Goal: Use online tool/utility: Utilize a website feature to perform a specific function

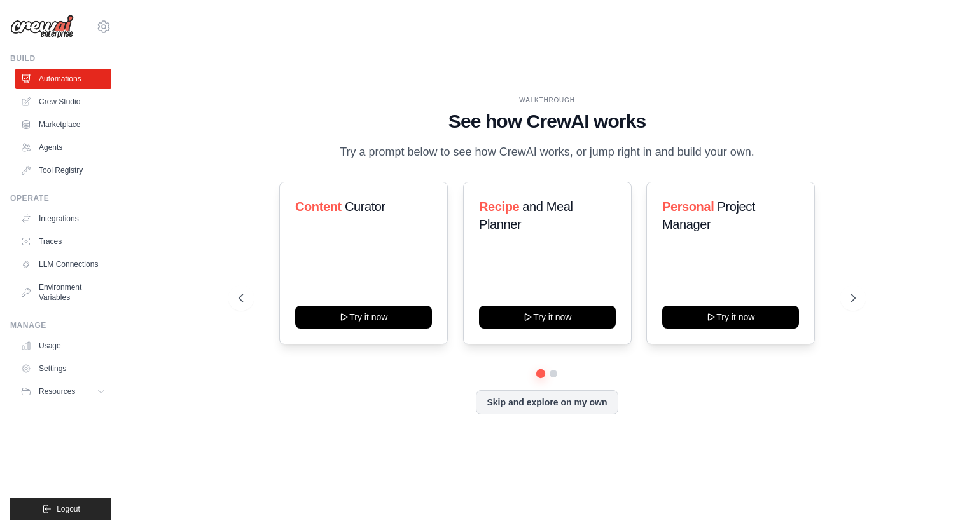
click at [937, 144] on div "WALKTHROUGH See how [PERSON_NAME] works Try a prompt below to see how [PERSON_N…" at bounding box center [546, 265] width 809 height 505
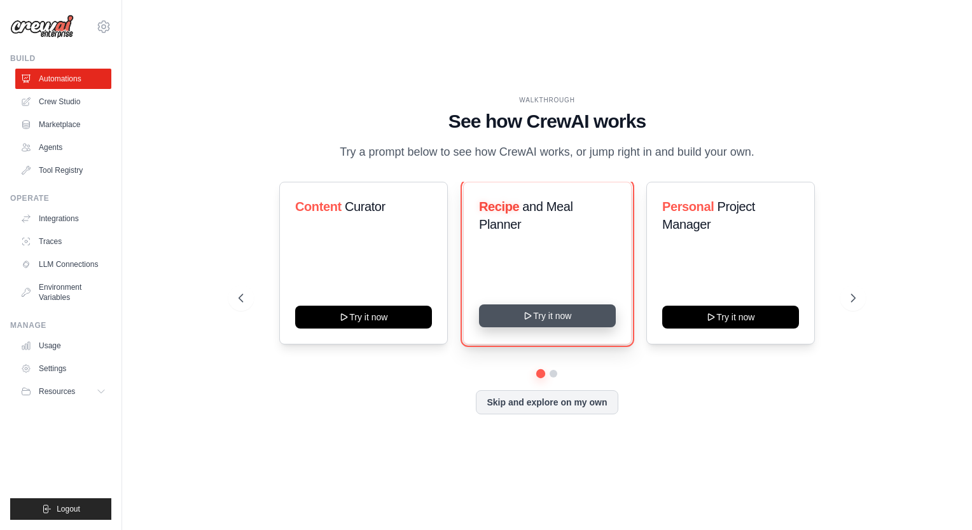
click at [602, 324] on button "Try it now" at bounding box center [547, 316] width 137 height 23
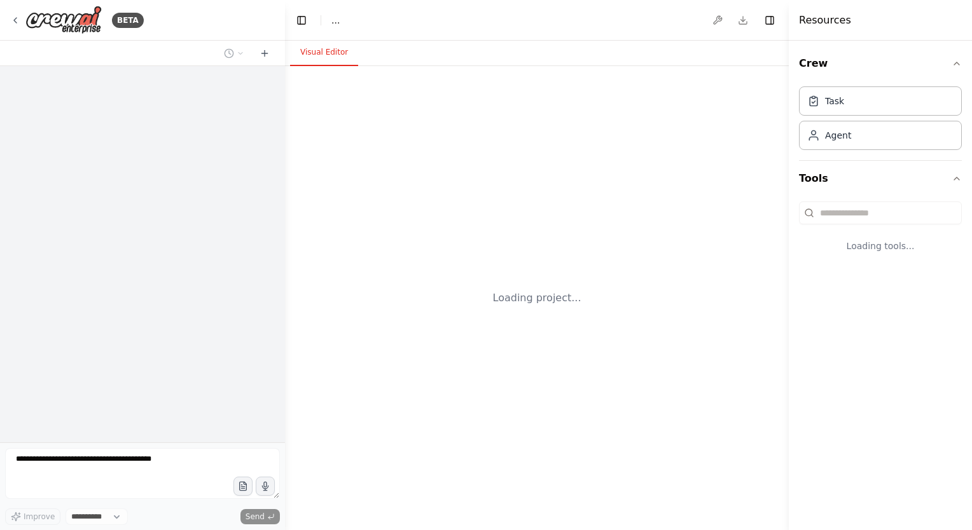
select select "****"
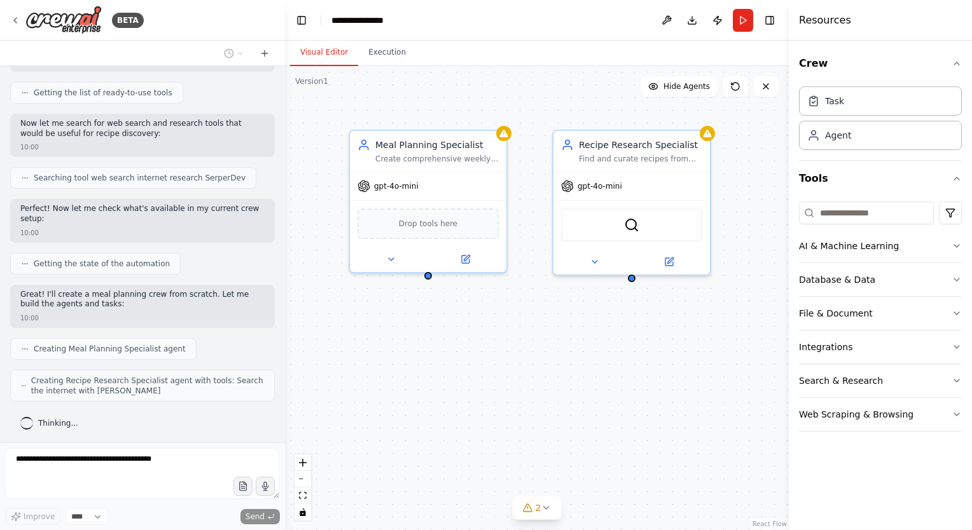
scroll to position [186, 0]
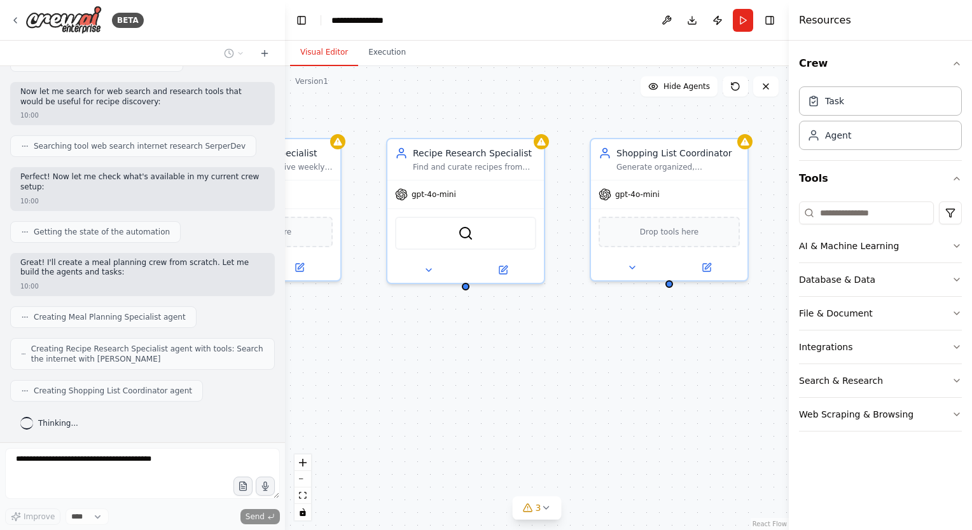
drag, startPoint x: 518, startPoint y: 373, endPoint x: 435, endPoint y: 381, distance: 83.1
click at [435, 381] on div "Meal Planning Specialist Create comprehensive weekly meal plans based on {dieta…" at bounding box center [537, 298] width 504 height 464
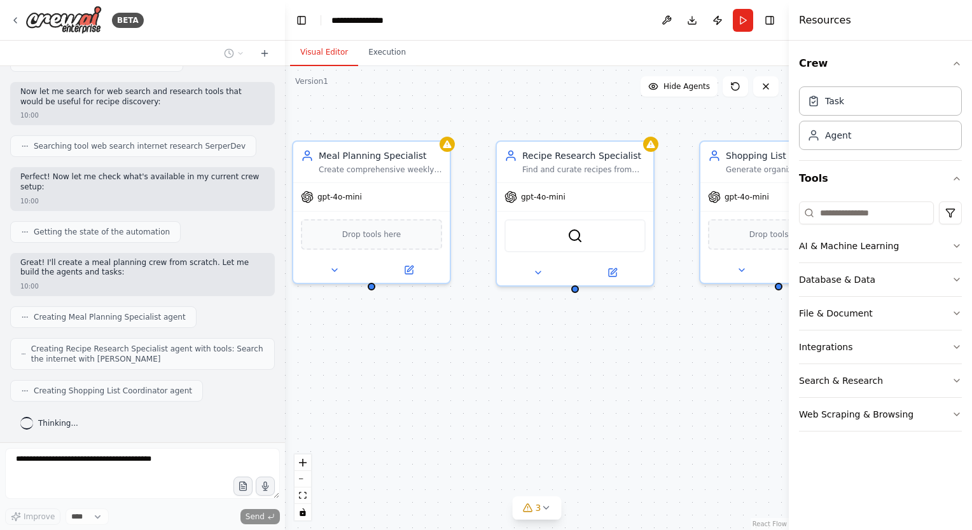
drag, startPoint x: 435, startPoint y: 381, endPoint x: 544, endPoint y: 384, distance: 109.4
click at [544, 384] on div "Meal Planning Specialist Create comprehensive weekly meal plans based on {dieta…" at bounding box center [537, 298] width 504 height 464
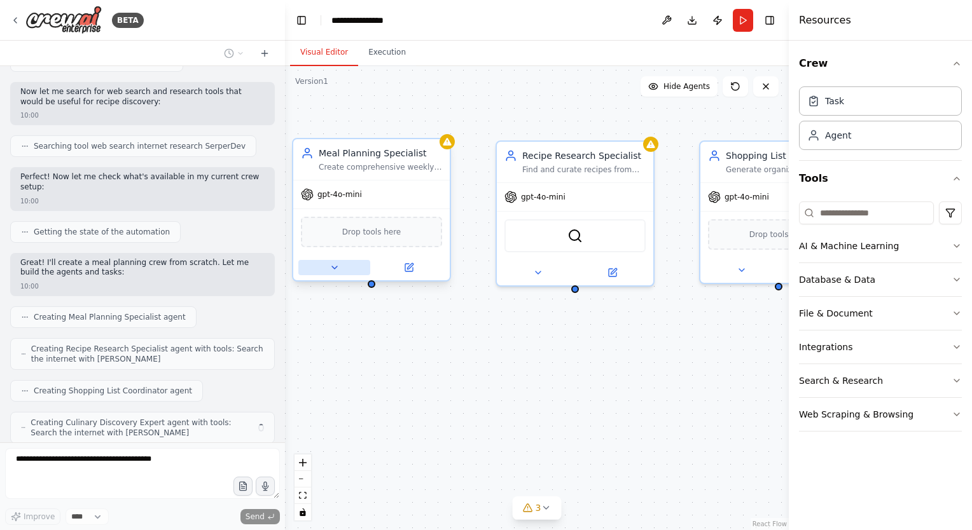
scroll to position [227, 0]
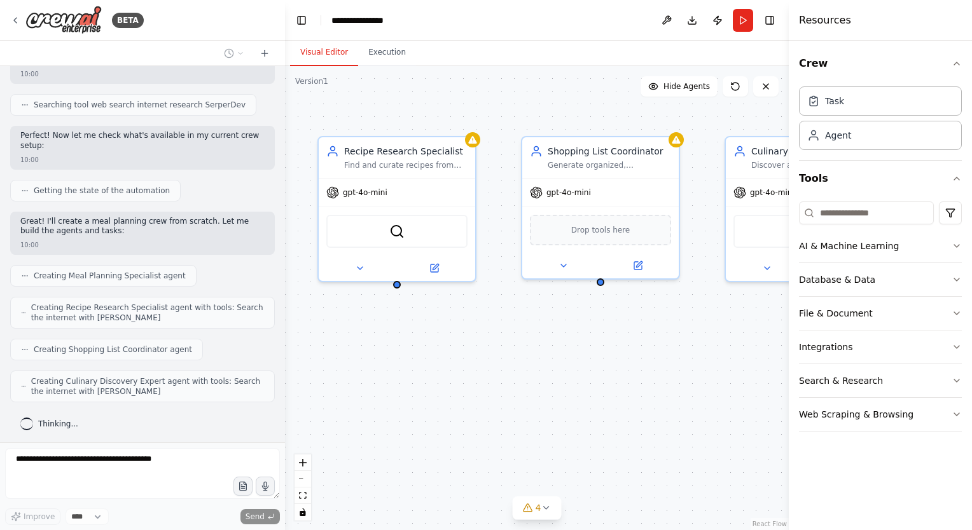
drag, startPoint x: 550, startPoint y: 394, endPoint x: 399, endPoint y: 399, distance: 150.8
click at [399, 399] on div "Meal Planning Specialist Create comprehensive weekly meal plans based on {dieta…" at bounding box center [537, 298] width 504 height 464
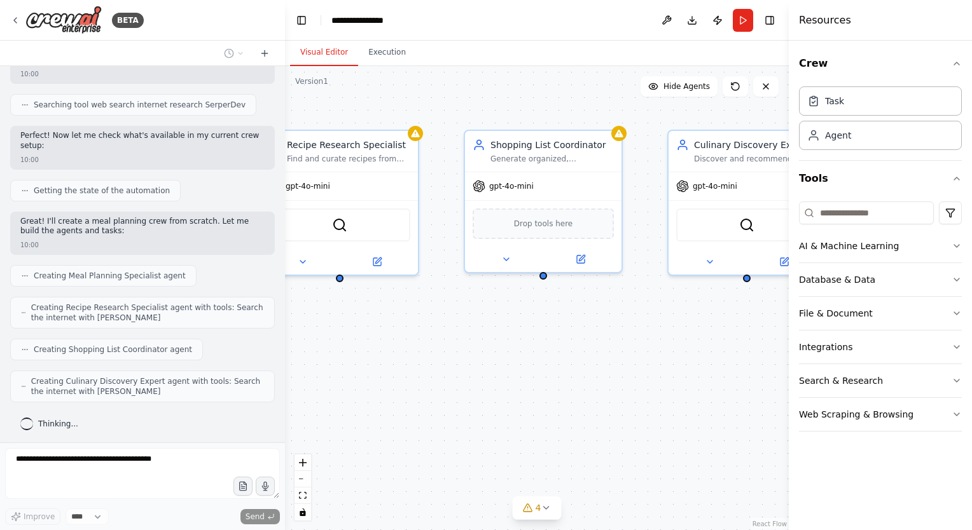
drag, startPoint x: 654, startPoint y: 408, endPoint x: 590, endPoint y: 398, distance: 64.9
click at [657, 385] on div "Meal Planning Specialist Create comprehensive weekly meal plans based on {dieta…" at bounding box center [537, 298] width 504 height 464
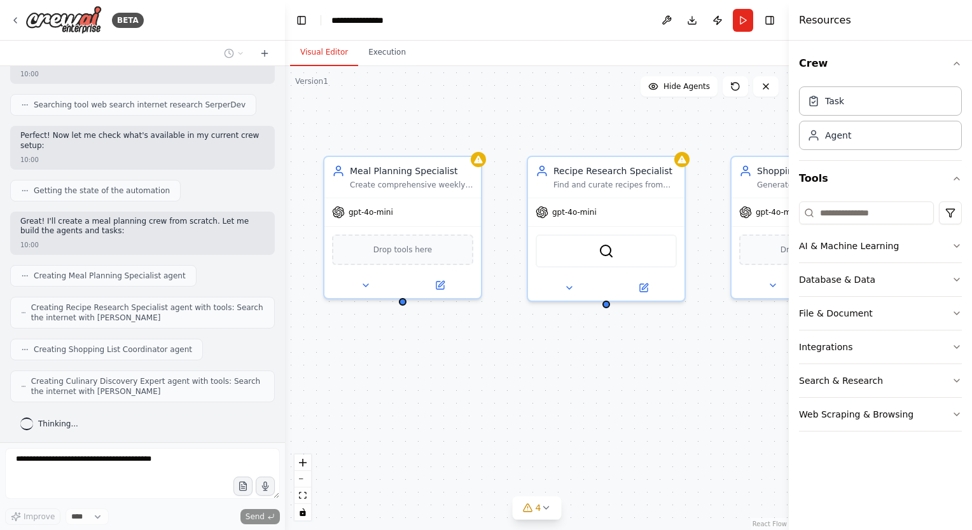
drag, startPoint x: 427, startPoint y: 350, endPoint x: 678, endPoint y: 384, distance: 252.9
click at [678, 384] on div "Meal Planning Specialist Create comprehensive weekly meal plans based on {dieta…" at bounding box center [537, 298] width 504 height 464
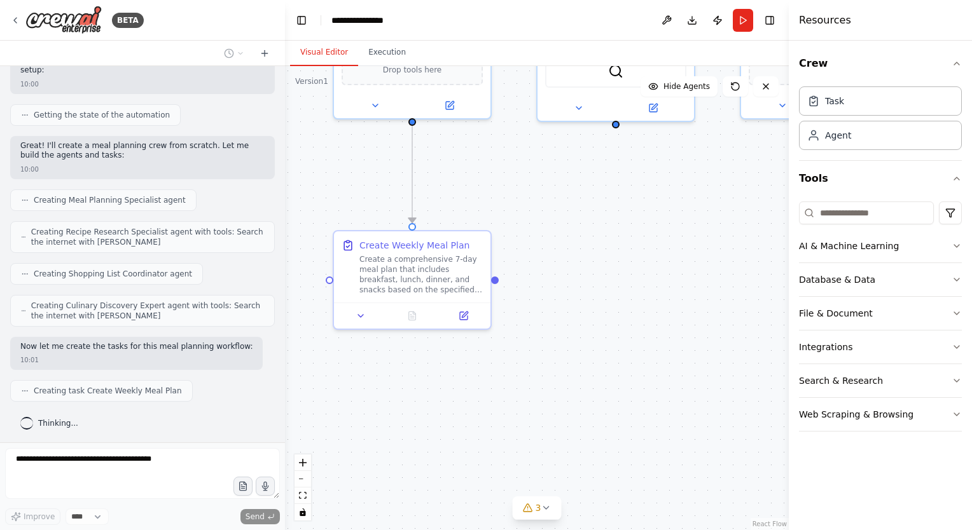
drag, startPoint x: 605, startPoint y: 438, endPoint x: 615, endPoint y: 258, distance: 180.2
click at [615, 258] on div ".deletable-edge-delete-btn { width: 20px; height: 20px; border: 0px solid #ffff…" at bounding box center [537, 298] width 504 height 464
click at [364, 319] on button at bounding box center [361, 313] width 44 height 15
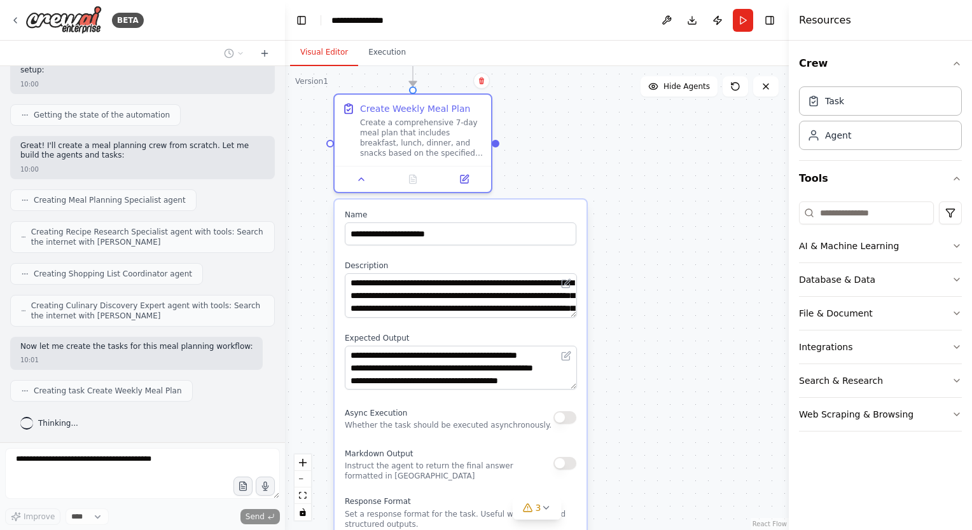
drag, startPoint x: 654, startPoint y: 380, endPoint x: 654, endPoint y: 243, distance: 136.7
click at [654, 243] on div ".deletable-edge-delete-btn { width: 20px; height: 20px; border: 0px solid #ffff…" at bounding box center [537, 298] width 504 height 464
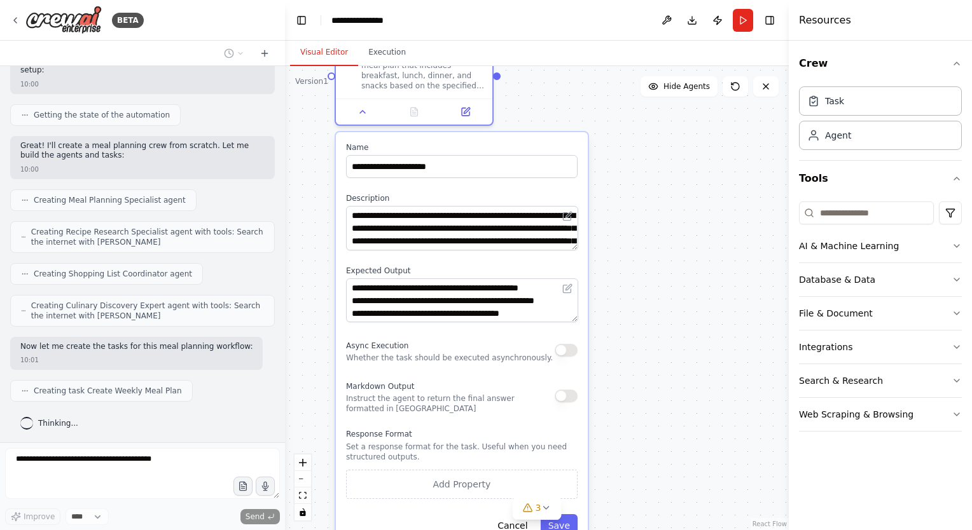
drag, startPoint x: 679, startPoint y: 379, endPoint x: 679, endPoint y: 312, distance: 66.8
click at [679, 312] on div ".deletable-edge-delete-btn { width: 20px; height: 20px; border: 0px solid #ffff…" at bounding box center [537, 298] width 504 height 464
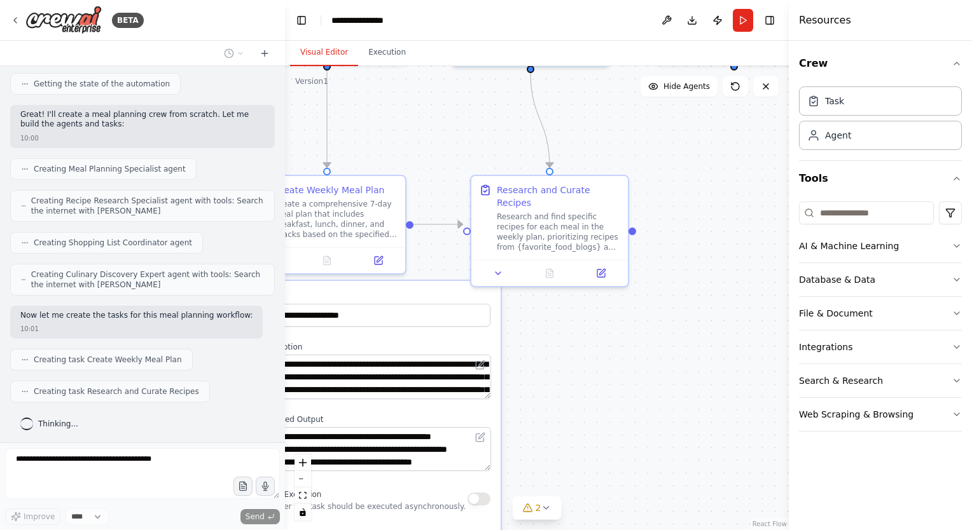
drag, startPoint x: 708, startPoint y: 268, endPoint x: 634, endPoint y: 394, distance: 146.0
click at [634, 394] on div ".deletable-edge-delete-btn { width: 20px; height: 20px; border: 0px solid #ffff…" at bounding box center [537, 298] width 504 height 464
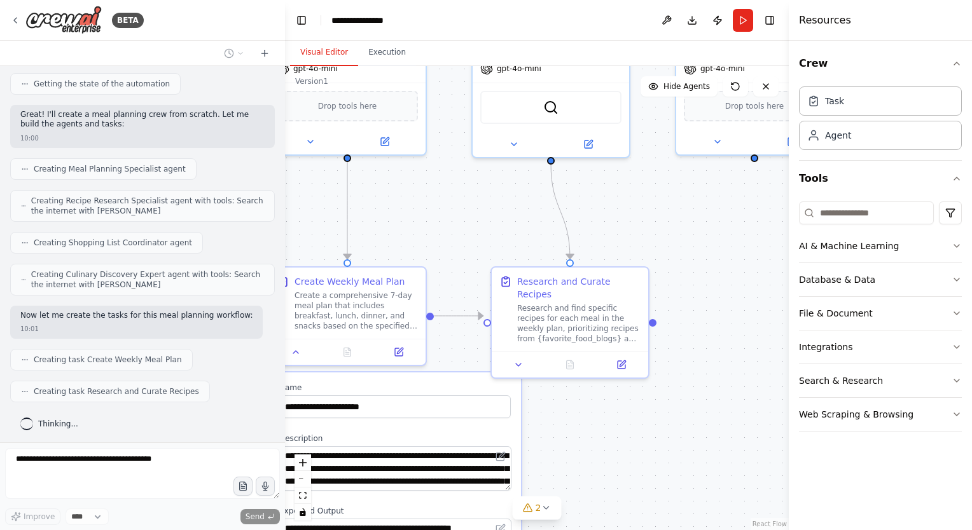
drag, startPoint x: 623, startPoint y: 408, endPoint x: 652, endPoint y: 410, distance: 28.7
click at [684, 422] on div ".deletable-edge-delete-btn { width: 20px; height: 20px; border: 0px solid #ffff…" at bounding box center [537, 298] width 504 height 464
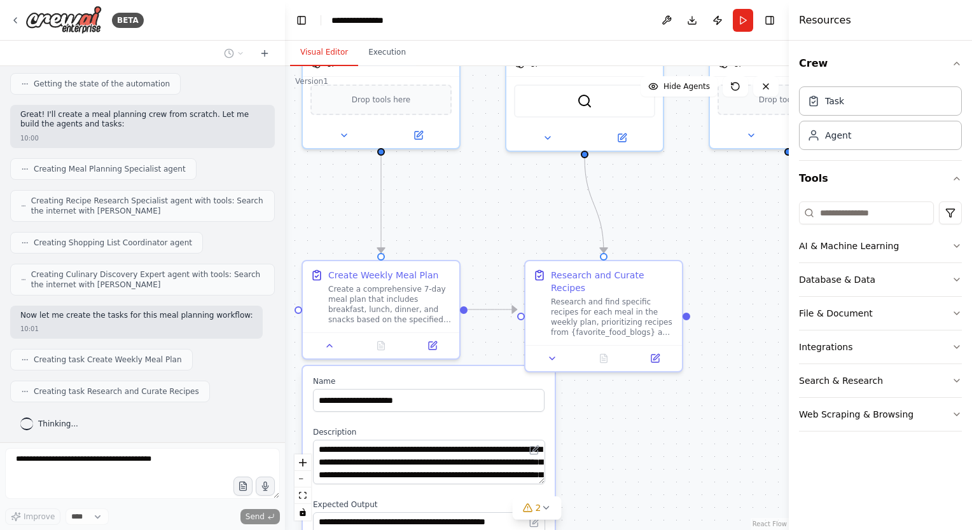
drag, startPoint x: 548, startPoint y: 345, endPoint x: 620, endPoint y: 384, distance: 81.7
click at [550, 354] on icon at bounding box center [552, 359] width 10 height 10
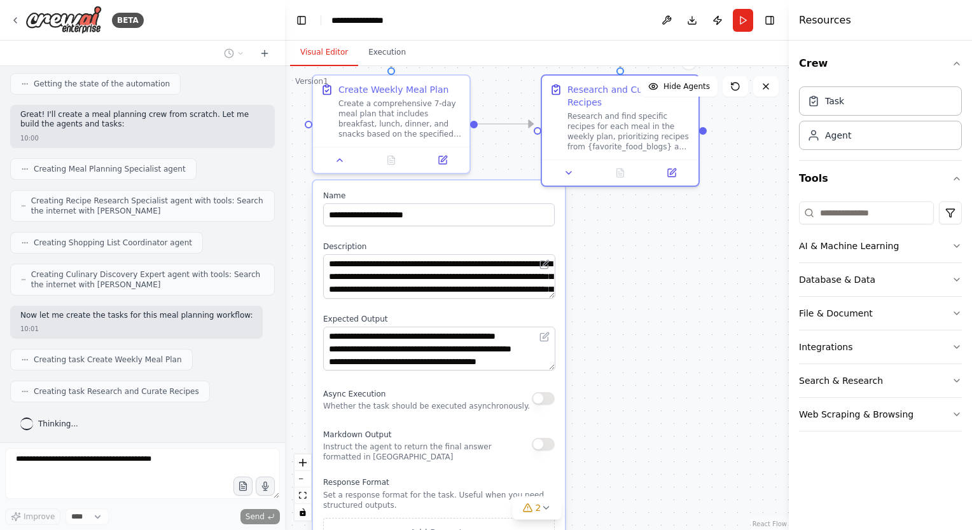
drag, startPoint x: 689, startPoint y: 424, endPoint x: 700, endPoint y: 242, distance: 182.8
click at [700, 242] on div ".deletable-edge-delete-btn { width: 20px; height: 20px; border: 0px solid #ffff…" at bounding box center [537, 298] width 504 height 464
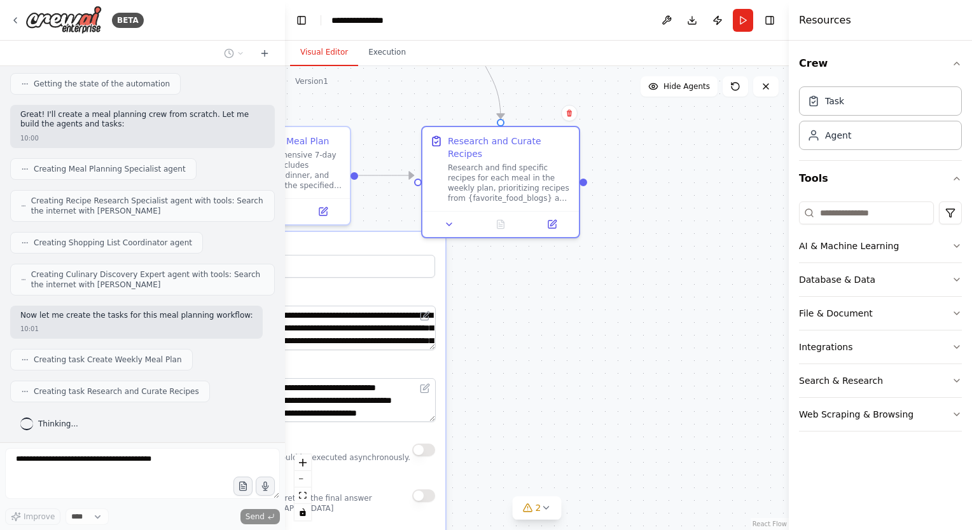
drag, startPoint x: 743, startPoint y: 287, endPoint x: 628, endPoint y: 336, distance: 124.5
click at [628, 336] on div ".deletable-edge-delete-btn { width: 20px; height: 20px; border: 0px solid #ffff…" at bounding box center [537, 298] width 504 height 464
click at [448, 217] on icon at bounding box center [449, 222] width 10 height 10
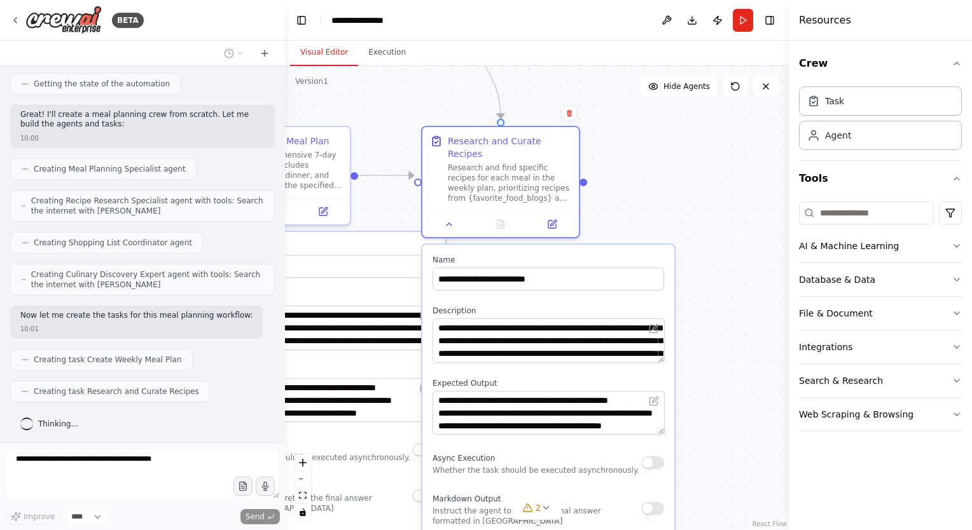
scroll to position [366, 0]
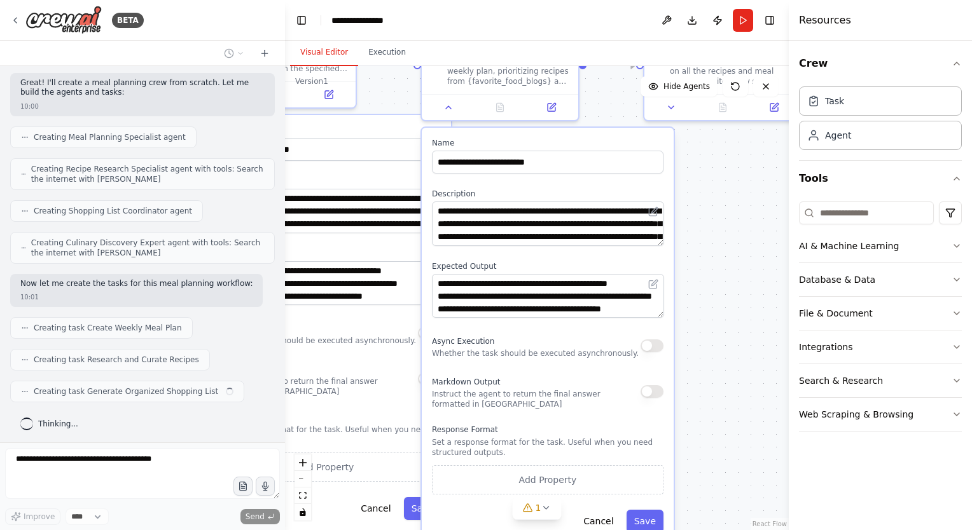
drag, startPoint x: 759, startPoint y: 368, endPoint x: 765, endPoint y: 251, distance: 117.2
click at [765, 251] on div ".deletable-edge-delete-btn { width: 20px; height: 20px; border: 0px solid #ffff…" at bounding box center [537, 298] width 504 height 464
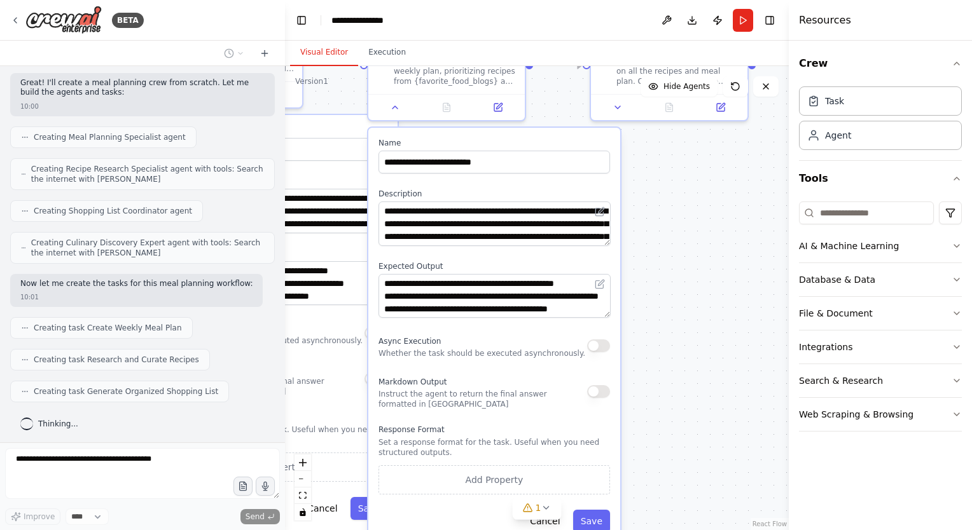
drag, startPoint x: 756, startPoint y: 375, endPoint x: 652, endPoint y: 373, distance: 103.7
click at [637, 411] on div ".deletable-edge-delete-btn { width: 20px; height: 20px; border: 0px solid #ffff…" at bounding box center [537, 298] width 504 height 464
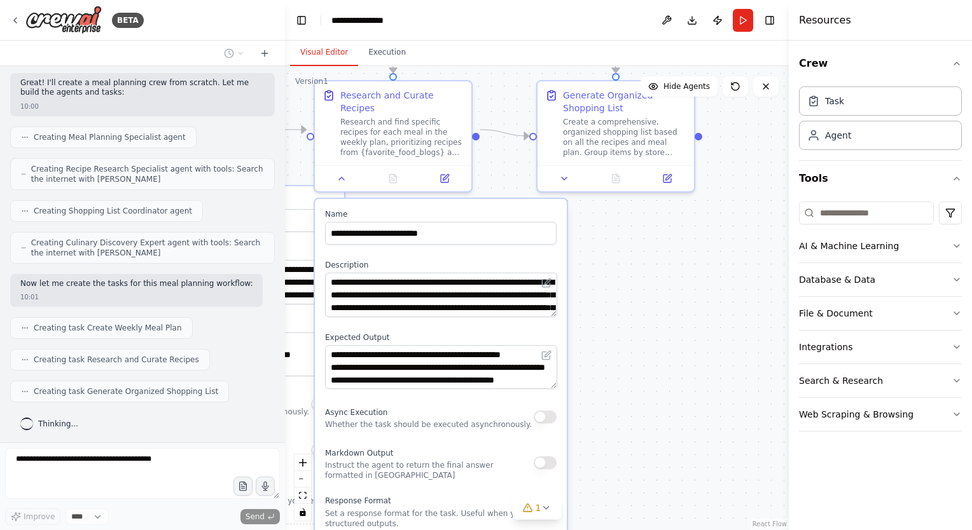
scroll to position [397, 0]
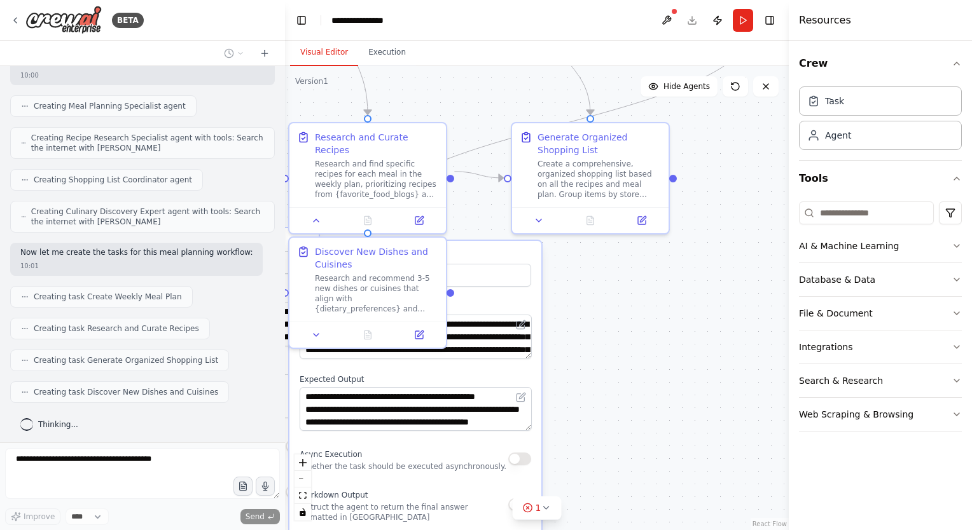
drag, startPoint x: 646, startPoint y: 312, endPoint x: 637, endPoint y: 380, distance: 69.4
click at [637, 380] on div ".deletable-edge-delete-btn { width: 20px; height: 20px; border: 0px solid #ffff…" at bounding box center [537, 298] width 504 height 464
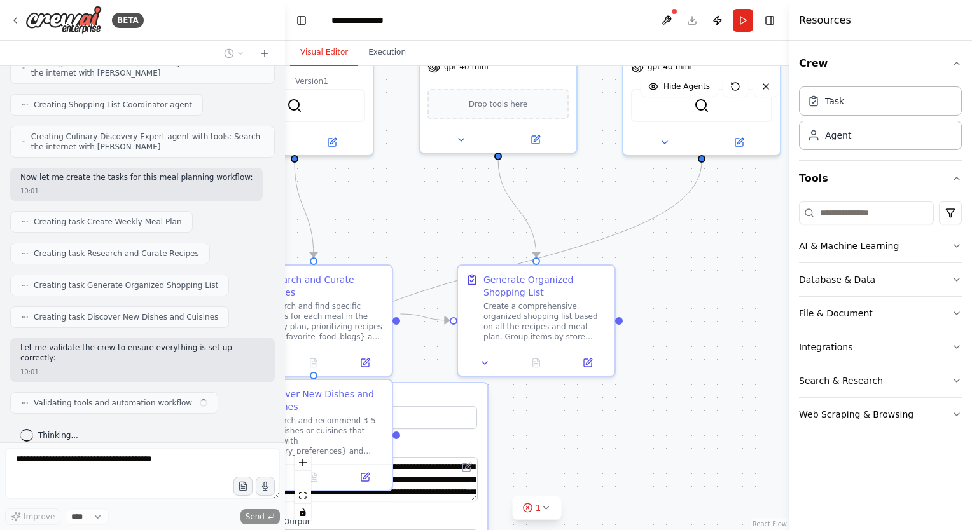
scroll to position [482, 0]
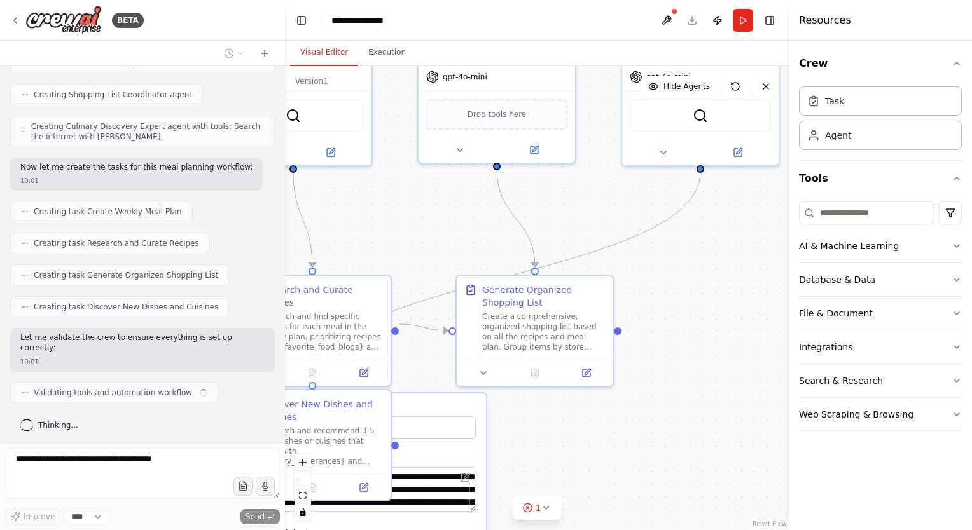
drag, startPoint x: 682, startPoint y: 315, endPoint x: 679, endPoint y: 340, distance: 25.6
click at [633, 449] on div ".deletable-edge-delete-btn { width: 20px; height: 20px; border: 0px solid #ffff…" at bounding box center [537, 298] width 504 height 464
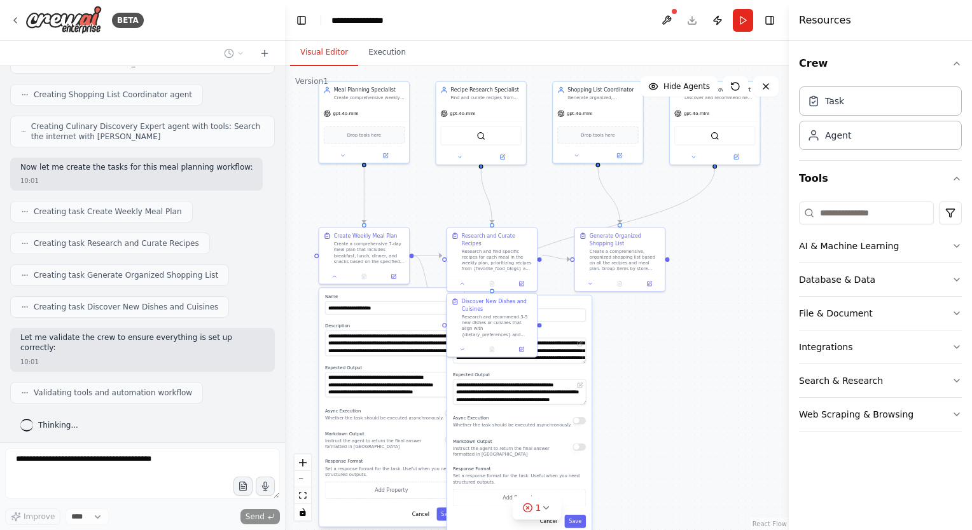
drag, startPoint x: 648, startPoint y: 406, endPoint x: 667, endPoint y: 360, distance: 50.0
click at [667, 360] on div ".deletable-edge-delete-btn { width: 20px; height: 20px; border: 0px solid #ffff…" at bounding box center [537, 298] width 504 height 464
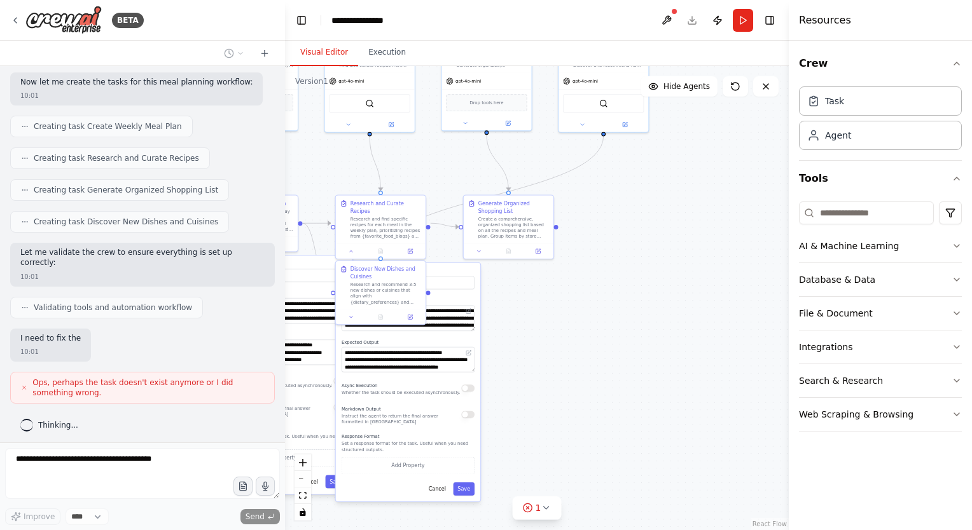
drag, startPoint x: 700, startPoint y: 383, endPoint x: 588, endPoint y: 350, distance: 116.5
click at [588, 350] on div ".deletable-edge-delete-btn { width: 20px; height: 20px; border: 0px solid #ffff…" at bounding box center [537, 298] width 504 height 464
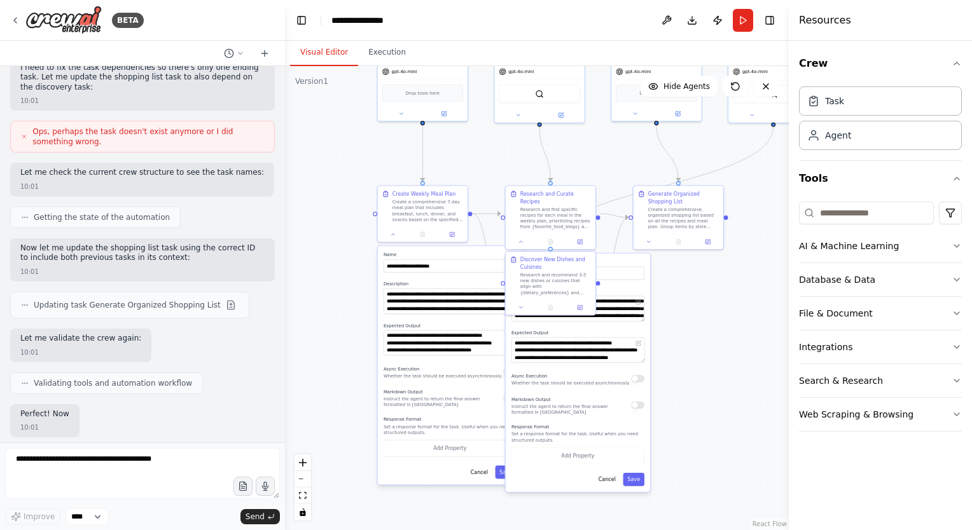
scroll to position [913, 0]
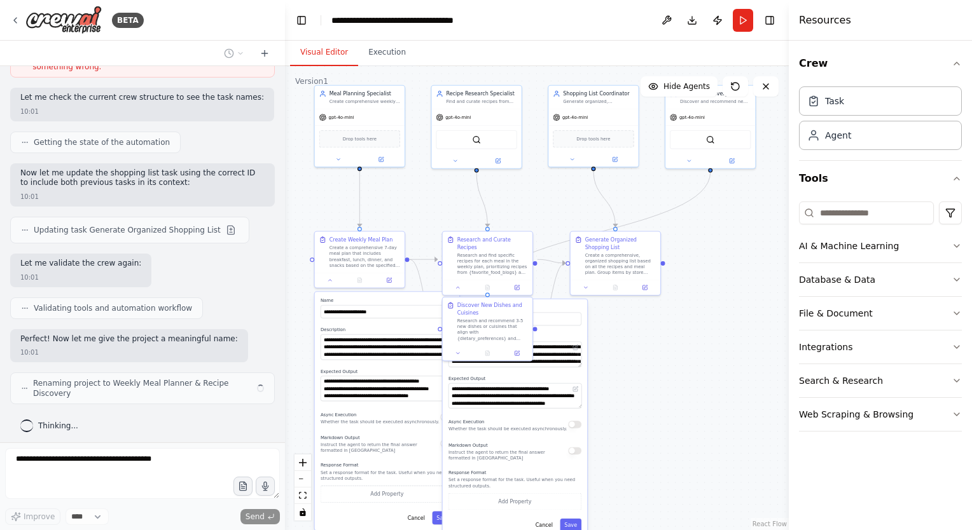
drag, startPoint x: 589, startPoint y: 351, endPoint x: 691, endPoint y: 391, distance: 109.4
click at [691, 391] on div ".deletable-edge-delete-btn { width: 20px; height: 20px; border: 0px solid #ffff…" at bounding box center [537, 298] width 504 height 464
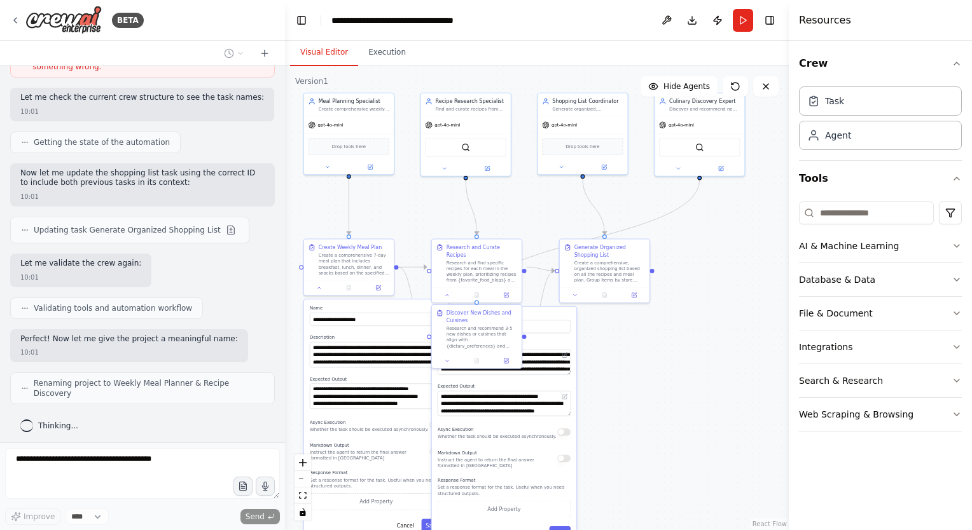
click at [641, 357] on div ".deletable-edge-delete-btn { width: 20px; height: 20px; border: 0px solid #ffff…" at bounding box center [537, 298] width 504 height 464
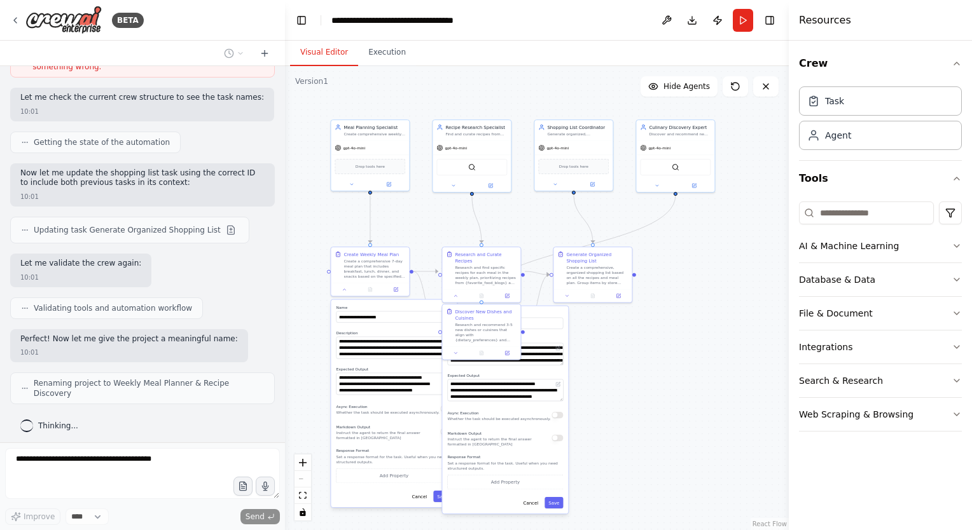
drag, startPoint x: 669, startPoint y: 363, endPoint x: 654, endPoint y: 355, distance: 17.1
click at [654, 355] on div ".deletable-edge-delete-btn { width: 20px; height: 20px; border: 0px solid #ffff…" at bounding box center [537, 298] width 504 height 464
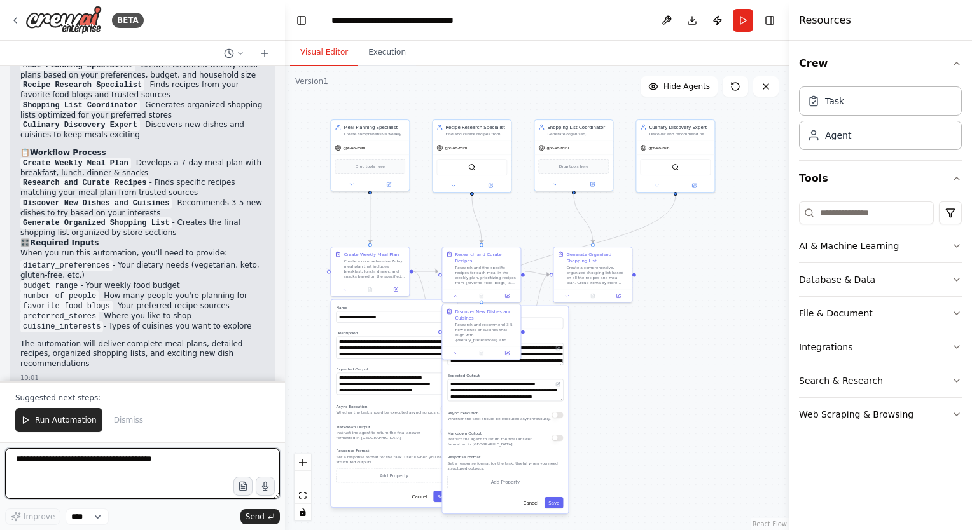
scroll to position [1328, 0]
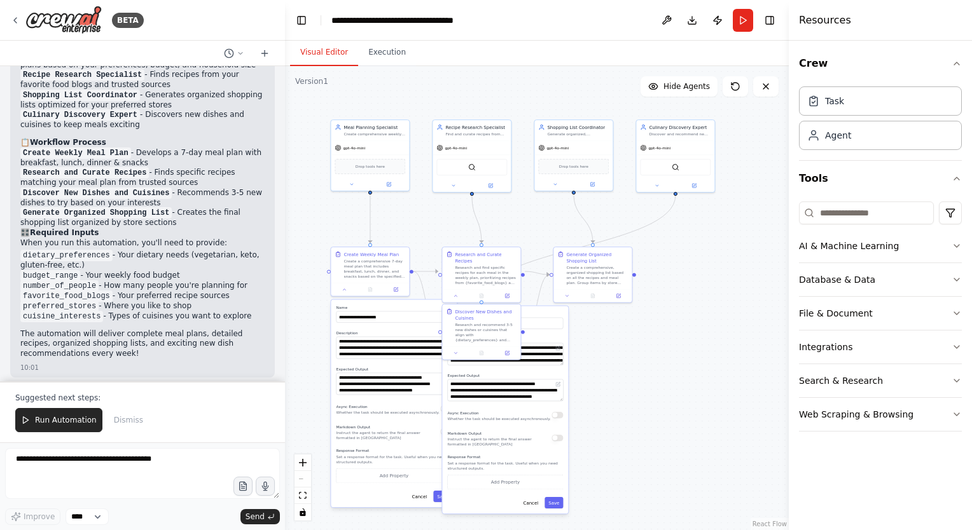
drag, startPoint x: 132, startPoint y: 246, endPoint x: 139, endPoint y: 305, distance: 59.6
click at [137, 307] on div "Excellent! I've created a comprehensive Weekly Meal Planner & Recipe Discovery …" at bounding box center [142, 183] width 244 height 356
drag, startPoint x: 139, startPoint y: 305, endPoint x: 190, endPoint y: 139, distance: 173.6
click at [195, 138] on h2 "📋 Workflow Process" at bounding box center [142, 143] width 244 height 10
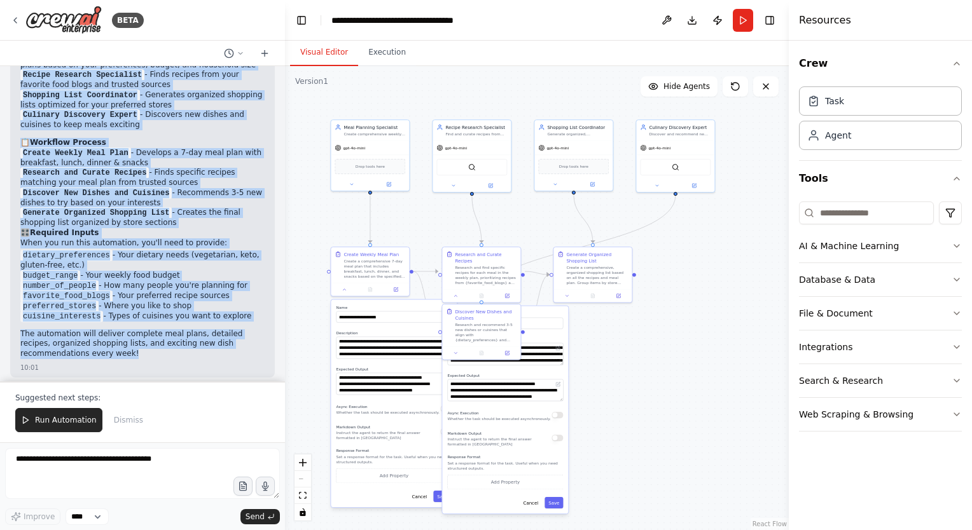
drag, startPoint x: 22, startPoint y: 195, endPoint x: 167, endPoint y: 348, distance: 211.0
click at [167, 348] on div "Excellent! I've created a comprehensive Weekly Meal Planner & Recipe Discovery …" at bounding box center [142, 183] width 244 height 356
drag, startPoint x: 167, startPoint y: 348, endPoint x: 75, endPoint y: 256, distance: 130.0
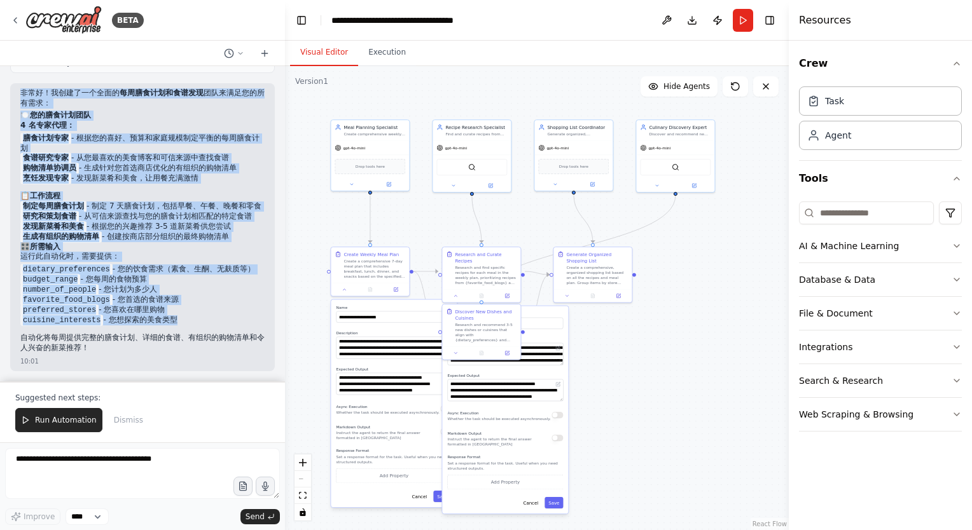
scroll to position [1259, 0]
click at [176, 134] on li "膳食计划专家 - 根据您的喜好、预算和家庭规模制定平衡的每周膳食计划" at bounding box center [142, 144] width 244 height 20
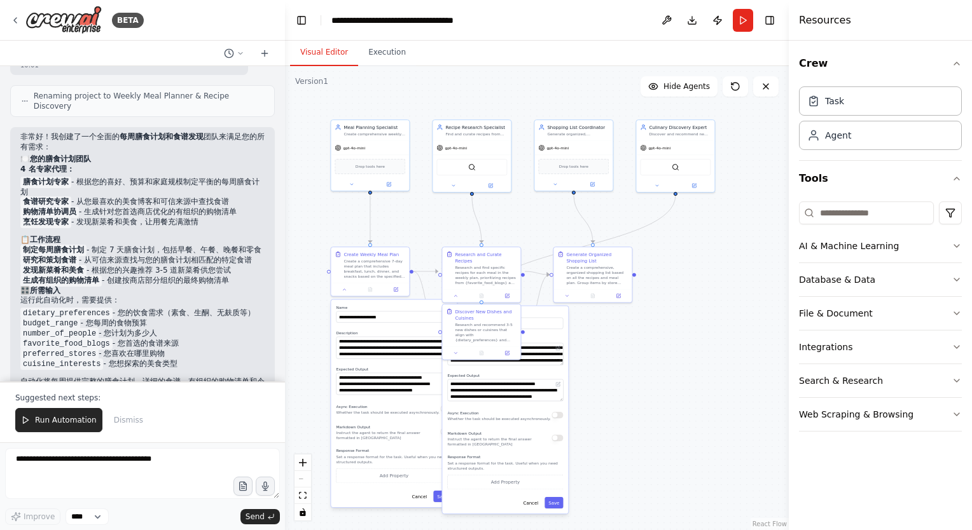
scroll to position [1131, 0]
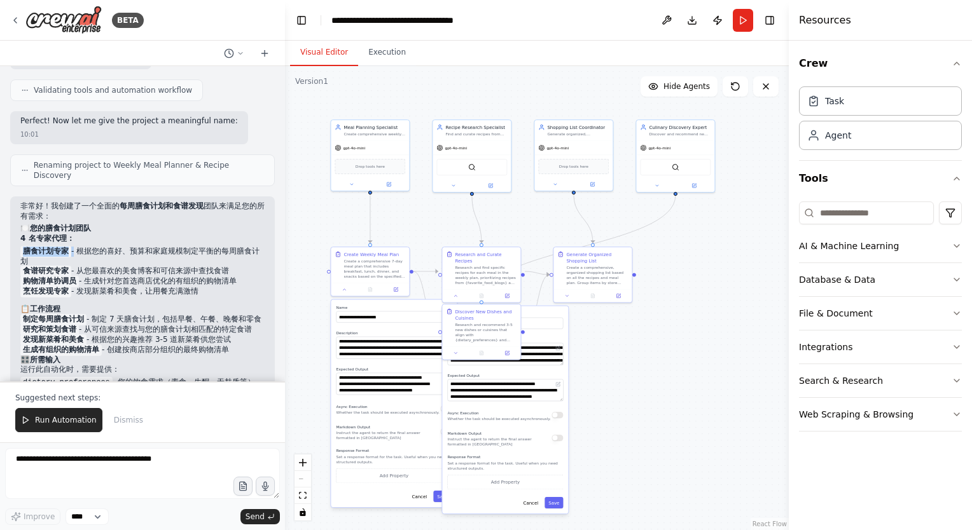
drag, startPoint x: 25, startPoint y: 244, endPoint x: 80, endPoint y: 247, distance: 54.8
click at [80, 247] on li "膳食计划专家 - 根据您的喜好、预算和家庭规模制定平衡的每周膳食计划" at bounding box center [142, 257] width 244 height 20
drag, startPoint x: 80, startPoint y: 247, endPoint x: 58, endPoint y: 264, distance: 27.7
click at [66, 266] on code "食谱研究专家" at bounding box center [45, 271] width 51 height 11
drag, startPoint x: 211, startPoint y: 291, endPoint x: 15, endPoint y: 239, distance: 203.5
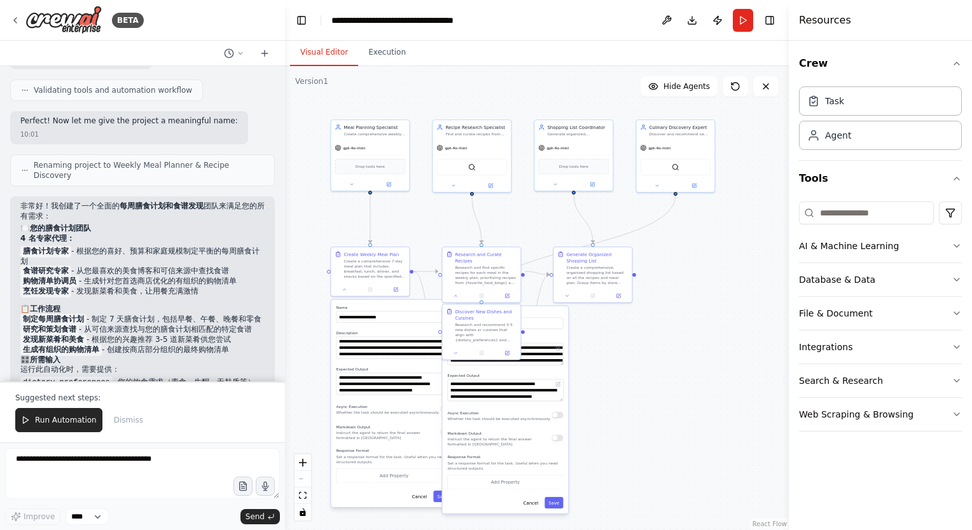
click at [15, 239] on div "非常好！我创建了一个全面的 每周膳食计划和食谱发现 团队来满足您的所有需求： 🍽️ 您的膳食计划团队 4 名专家代理： 膳食计划专家 - 根据您的喜好、预算和…" at bounding box center [142, 341] width 265 height 288
click at [205, 224] on h2 "🍽️ 您的膳食计划团队" at bounding box center [142, 229] width 244 height 10
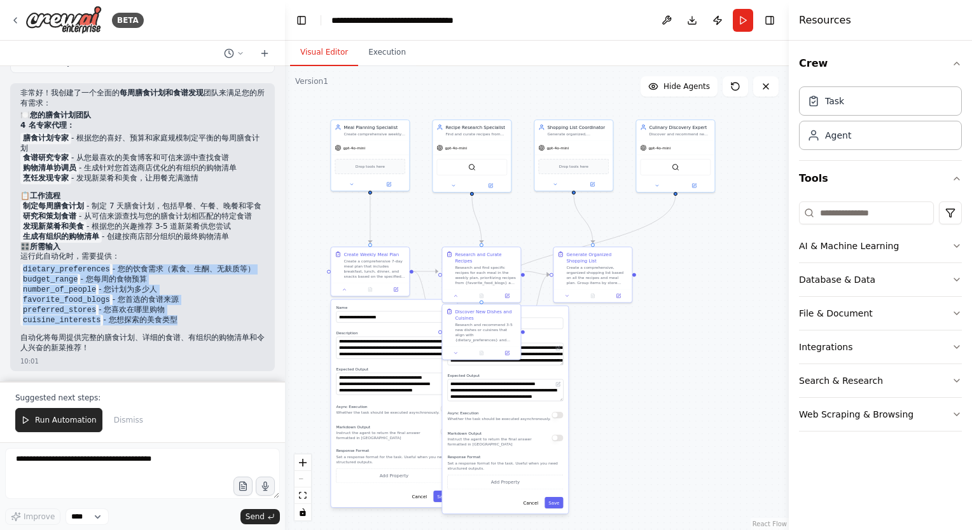
drag, startPoint x: 179, startPoint y: 327, endPoint x: 18, endPoint y: 269, distance: 171.0
click at [18, 269] on div "非常好！我创建了一个全面的 每周膳食计划和食谱发现 团队来满足您的所有需求： 🍽️ 您的膳食计划团队 4 名专家代理： 膳食计划专家 - 根据您的喜好、预算和…" at bounding box center [142, 227] width 265 height 288
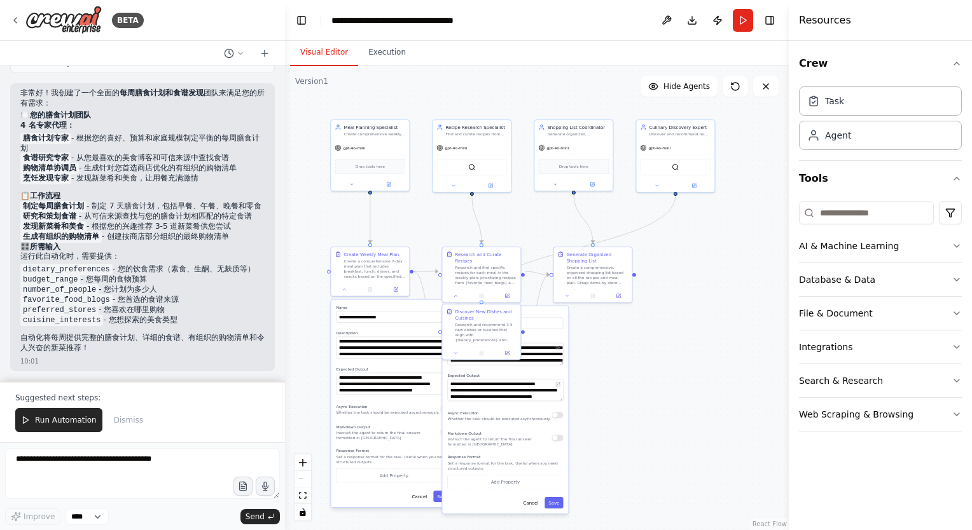
drag, startPoint x: 18, startPoint y: 269, endPoint x: 148, endPoint y: 246, distance: 132.5
click at [148, 246] on h2 "🎛️ 所需输入" at bounding box center [142, 247] width 244 height 10
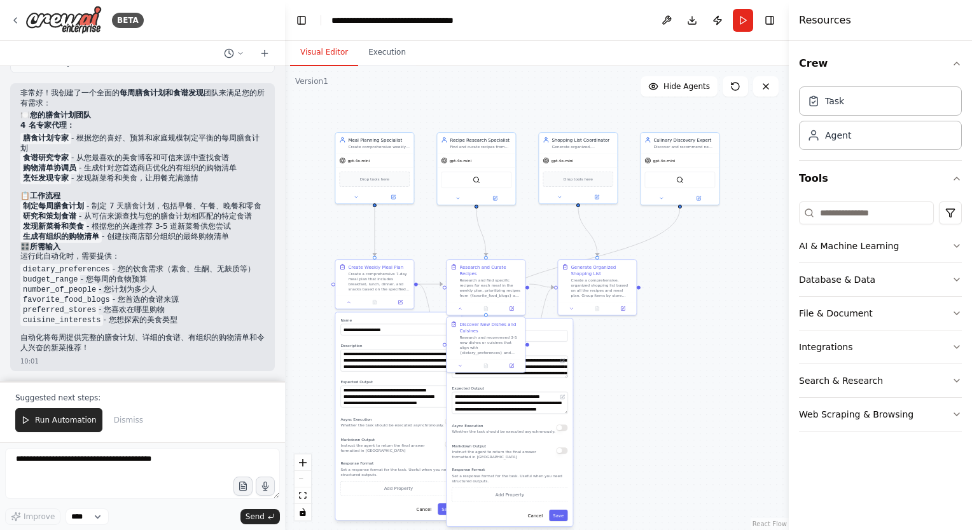
drag, startPoint x: 678, startPoint y: 347, endPoint x: 682, endPoint y: 360, distance: 13.5
click at [682, 360] on div ".deletable-edge-delete-btn { width: 20px; height: 20px; border: 0px solid #ffff…" at bounding box center [537, 298] width 504 height 464
click at [48, 471] on textarea at bounding box center [142, 473] width 275 height 51
click at [116, 461] on textarea at bounding box center [142, 473] width 275 height 51
click at [99, 469] on textarea at bounding box center [142, 473] width 275 height 51
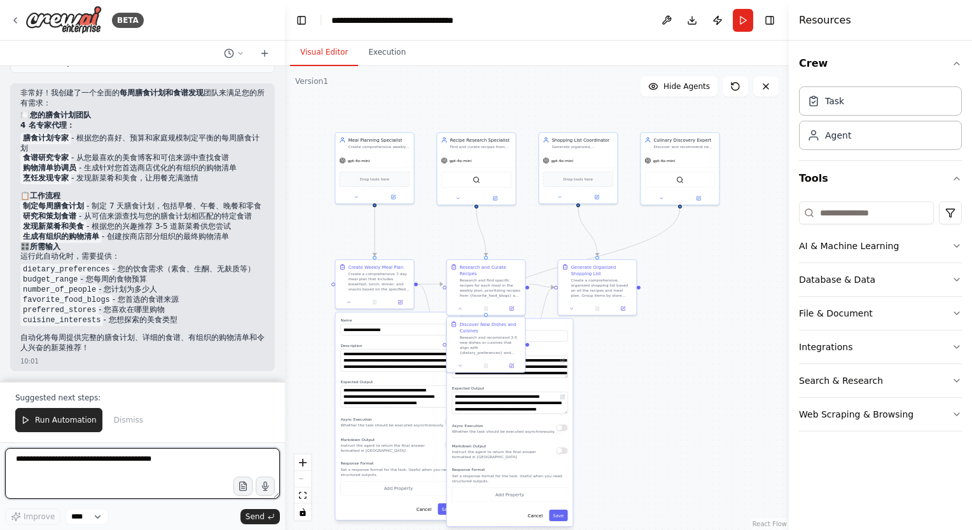
click at [92, 467] on textarea at bounding box center [142, 473] width 275 height 51
type textarea "*"
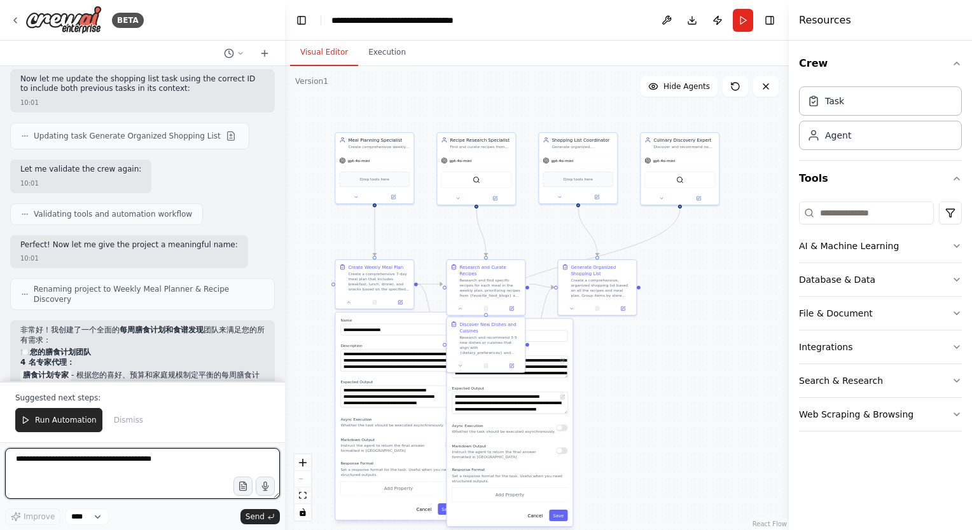
scroll to position [1068, 0]
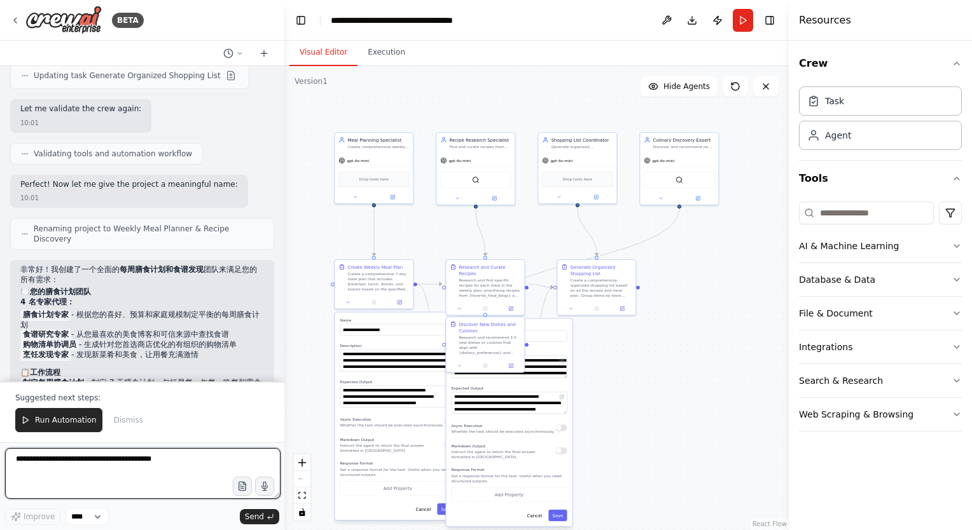
drag, startPoint x: 280, startPoint y: 296, endPoint x: 282, endPoint y: 174, distance: 122.1
click at [282, 174] on div "BETA Develop a crew that creates weekly meal plans based on your dietary prefer…" at bounding box center [486, 265] width 972 height 530
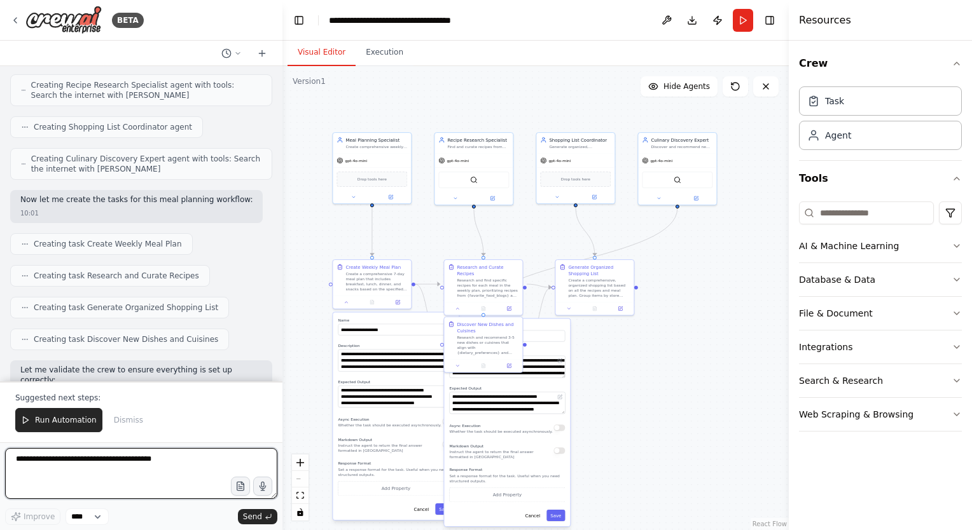
scroll to position [0, 0]
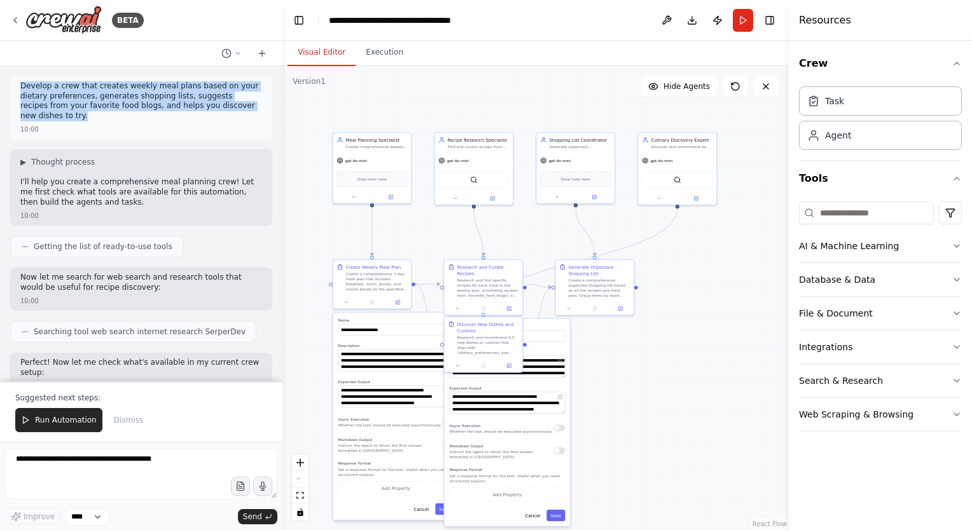
drag, startPoint x: 22, startPoint y: 85, endPoint x: 86, endPoint y: 119, distance: 73.1
click at [86, 119] on p "Develop a crew that creates weekly meal plans based on your dietary preferences…" at bounding box center [141, 100] width 242 height 39
drag, startPoint x: 86, startPoint y: 119, endPoint x: 48, endPoint y: 93, distance: 46.2
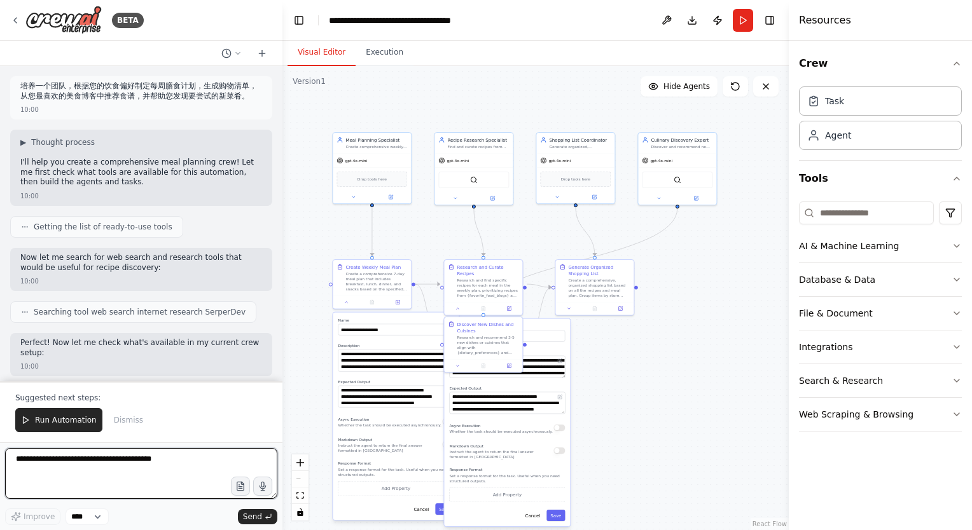
click at [43, 472] on textarea at bounding box center [141, 473] width 272 height 51
type textarea "**********"
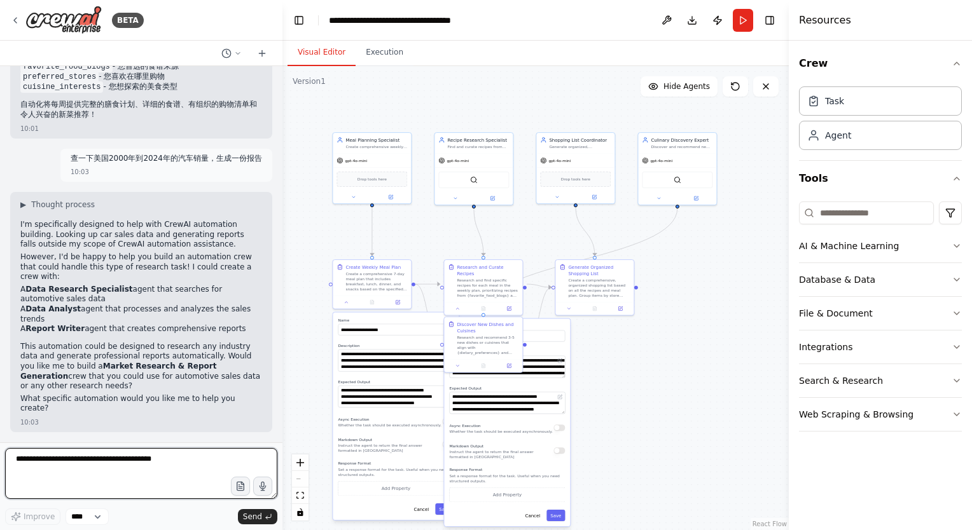
scroll to position [1483, 0]
drag, startPoint x: 48, startPoint y: 291, endPoint x: 85, endPoint y: 286, distance: 37.3
click at [85, 286] on strong "Data Research Specialist" at bounding box center [78, 289] width 107 height 9
click at [693, 389] on div ".deletable-edge-delete-btn { width: 20px; height: 20px; border: 0px solid #ffff…" at bounding box center [535, 298] width 506 height 464
click at [371, 53] on button "Execution" at bounding box center [385, 52] width 58 height 27
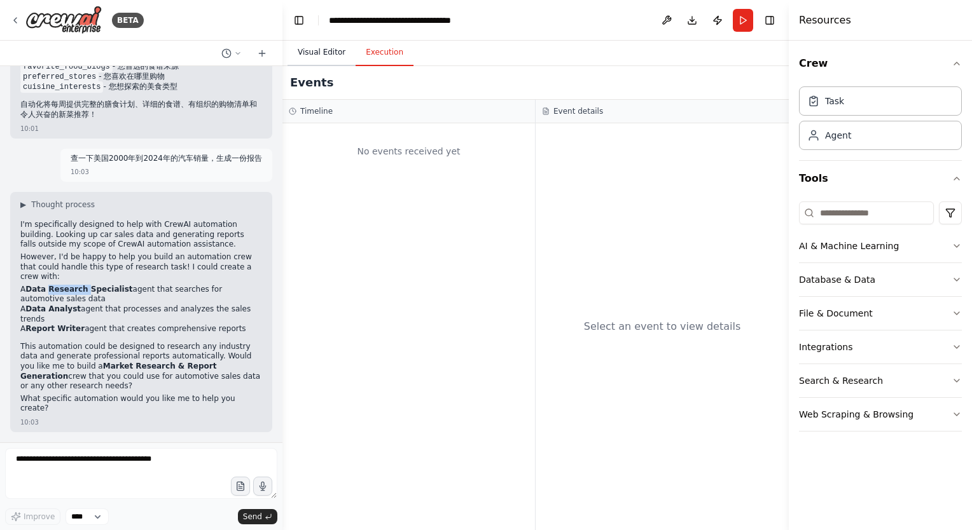
click at [311, 55] on button "Visual Editor" at bounding box center [321, 52] width 68 height 27
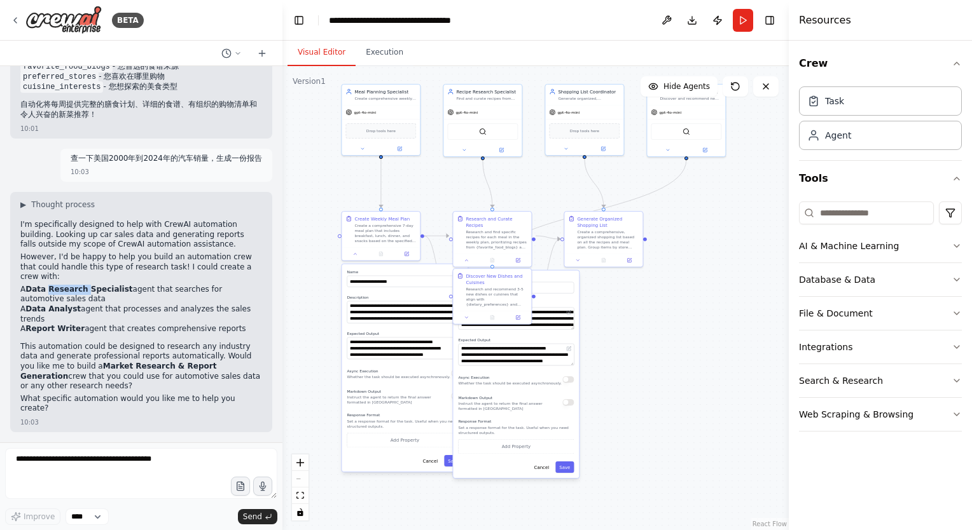
drag, startPoint x: 652, startPoint y: 405, endPoint x: 658, endPoint y: 410, distance: 8.6
click at [658, 410] on div ".deletable-edge-delete-btn { width: 20px; height: 20px; border: 0px solid #ffff…" at bounding box center [535, 298] width 506 height 464
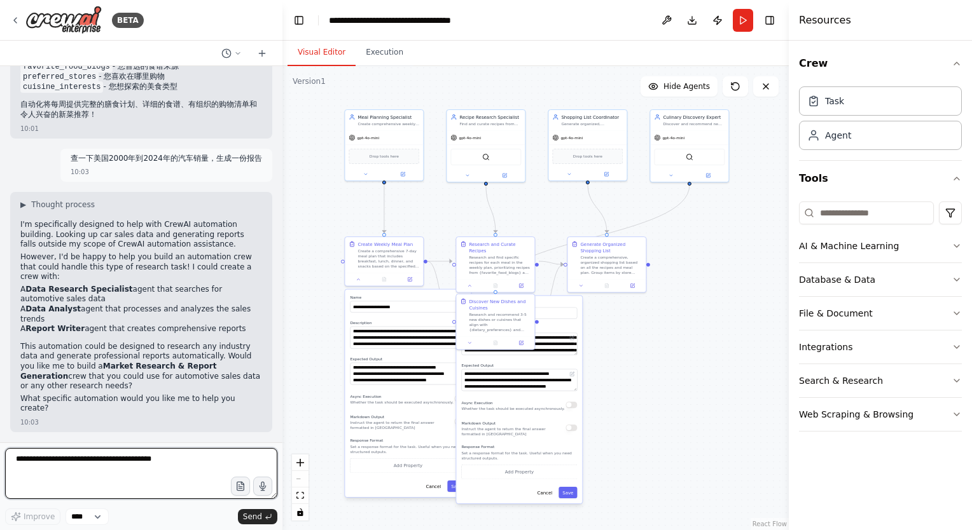
click at [48, 475] on textarea at bounding box center [141, 473] width 272 height 51
type textarea "***"
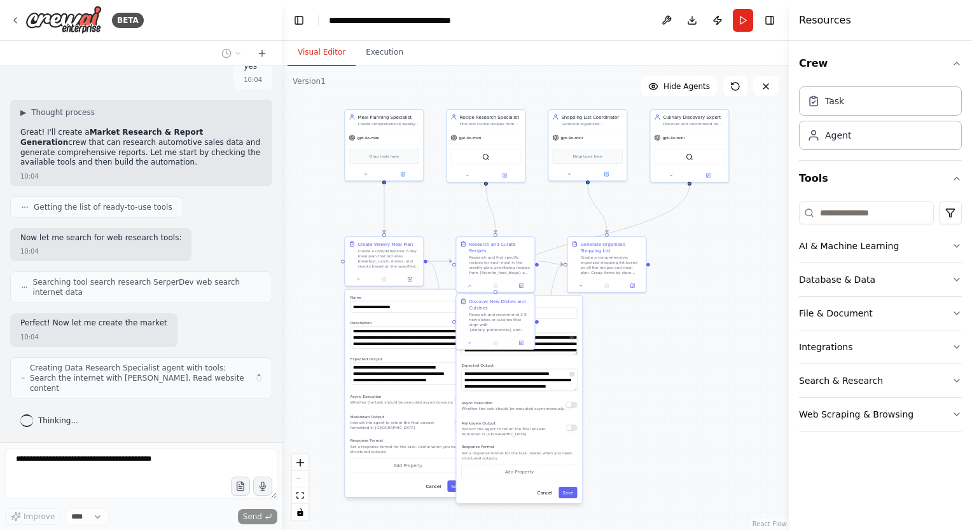
scroll to position [1867, 0]
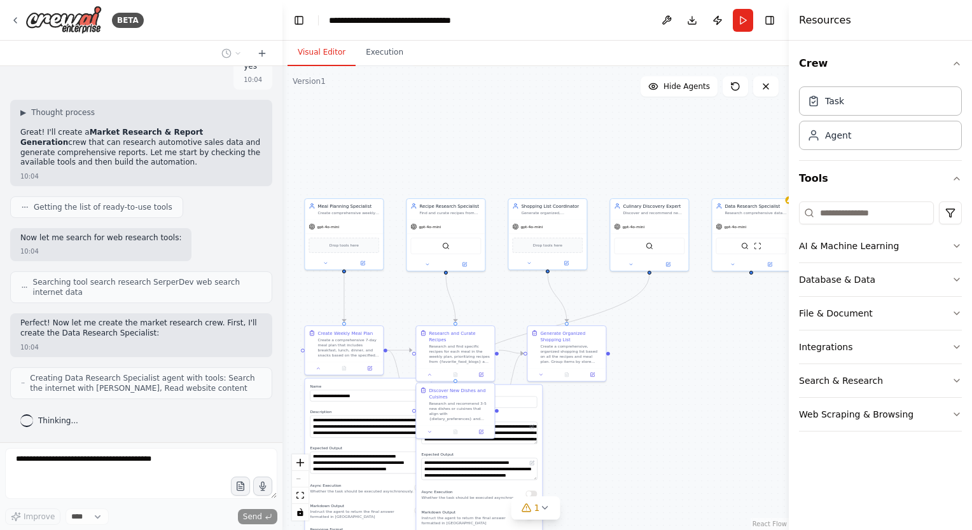
drag, startPoint x: 669, startPoint y: 322, endPoint x: 614, endPoint y: 392, distance: 88.8
click at [614, 392] on div ".deletable-edge-delete-btn { width: 20px; height: 20px; border: 0px solid #ffff…" at bounding box center [535, 298] width 506 height 464
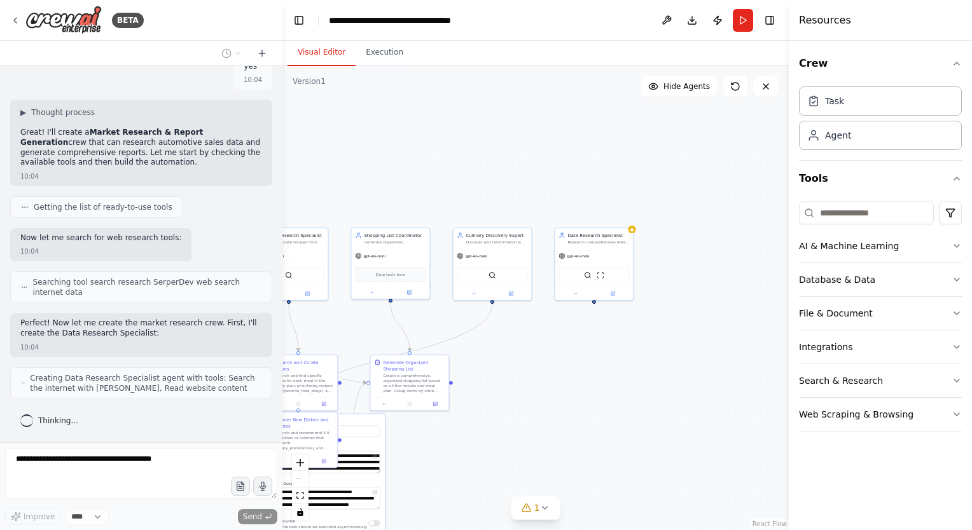
drag, startPoint x: 676, startPoint y: 342, endPoint x: 535, endPoint y: 379, distance: 145.9
click at [536, 380] on div ".deletable-edge-delete-btn { width: 20px; height: 20px; border: 0px solid #ffff…" at bounding box center [535, 298] width 506 height 464
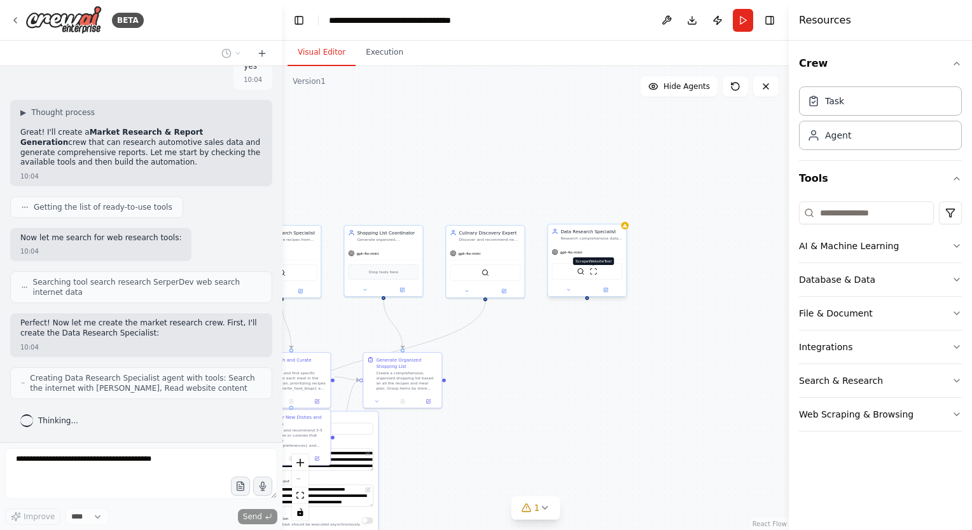
drag, startPoint x: 646, startPoint y: 368, endPoint x: 585, endPoint y: 272, distance: 114.3
click at [642, 368] on div ".deletable-edge-delete-btn { width: 20px; height: 20px; border: 0px solid #ffff…" at bounding box center [535, 298] width 506 height 464
click at [595, 247] on div "gpt-4o-mini" at bounding box center [582, 252] width 78 height 14
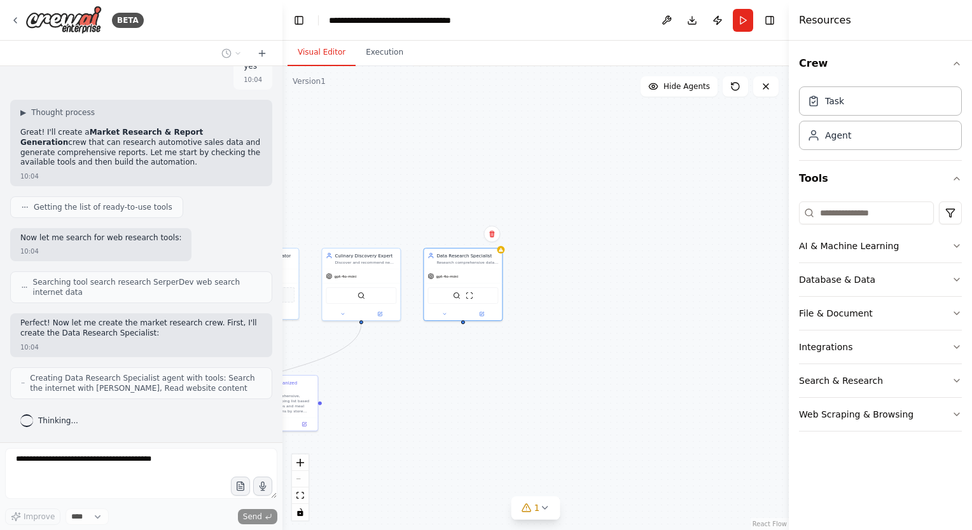
drag, startPoint x: 550, startPoint y: 394, endPoint x: 534, endPoint y: 394, distance: 15.9
click at [534, 394] on div ".deletable-edge-delete-btn { width: 20px; height: 20px; border: 0px solid #ffff…" at bounding box center [535, 298] width 506 height 464
click at [578, 355] on div ".deletable-edge-delete-btn { width: 20px; height: 20px; border: 0px solid #ffff…" at bounding box center [535, 298] width 506 height 464
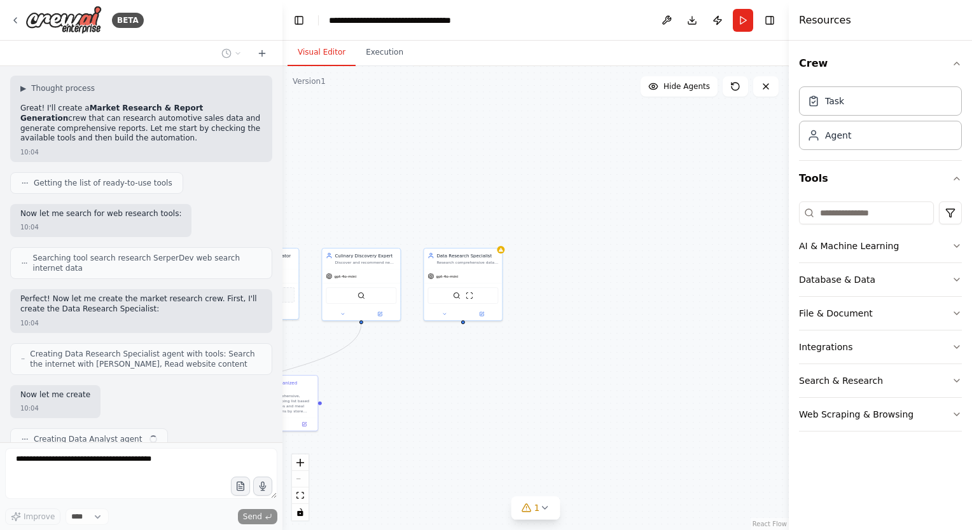
scroll to position [1943, 0]
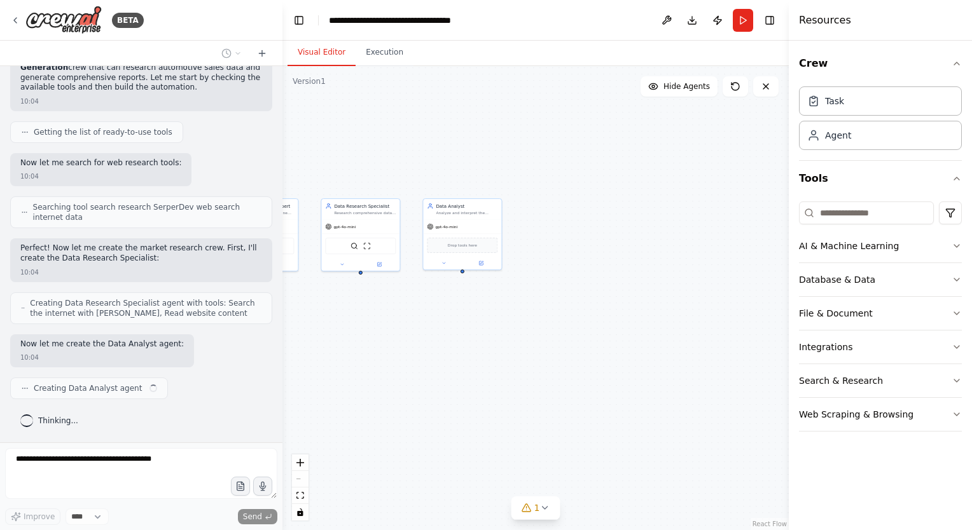
drag, startPoint x: 476, startPoint y: 434, endPoint x: 368, endPoint y: 383, distance: 120.3
click at [368, 383] on div ".deletable-edge-delete-btn { width: 20px; height: 20px; border: 0px solid #ffff…" at bounding box center [535, 298] width 506 height 464
drag, startPoint x: 450, startPoint y: 425, endPoint x: 480, endPoint y: 371, distance: 61.8
click at [480, 371] on div ".deletable-edge-delete-btn { width: 20px; height: 20px; border: 0px solid #ffff…" at bounding box center [535, 298] width 506 height 464
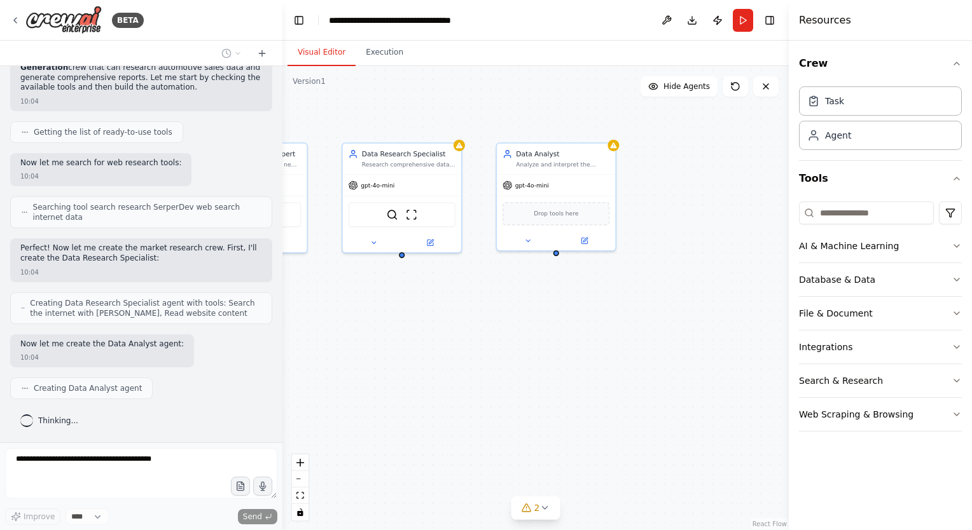
drag, startPoint x: 410, startPoint y: 273, endPoint x: 459, endPoint y: 382, distance: 118.7
click at [459, 382] on div ".deletable-edge-delete-btn { width: 20px; height: 20px; border: 0px solid #ffff…" at bounding box center [535, 298] width 506 height 464
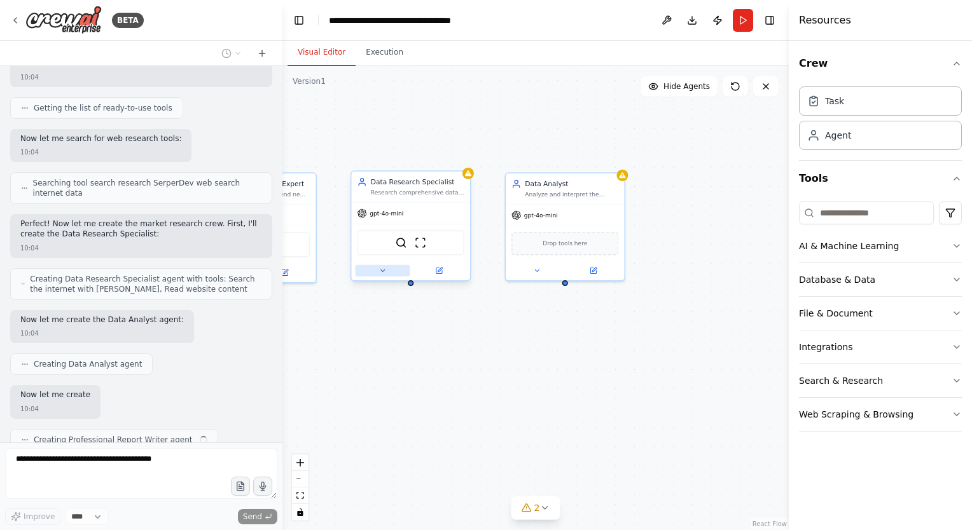
scroll to position [2017, 0]
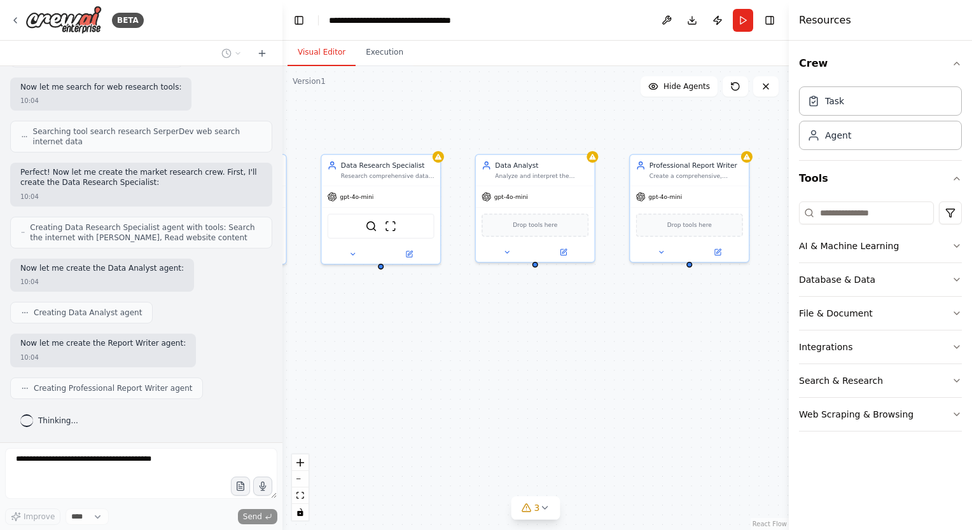
drag, startPoint x: 466, startPoint y: 384, endPoint x: 483, endPoint y: 373, distance: 20.3
click at [483, 373] on div ".deletable-edge-delete-btn { width: 20px; height: 20px; border: 0px solid #ffff…" at bounding box center [535, 298] width 506 height 464
click at [351, 257] on button at bounding box center [353, 252] width 55 height 11
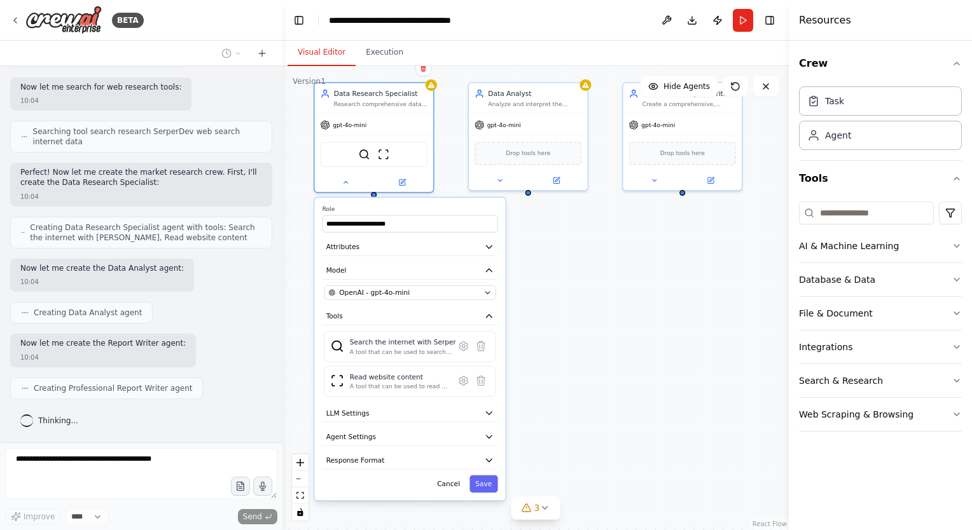
drag, startPoint x: 596, startPoint y: 431, endPoint x: 591, endPoint y: 362, distance: 68.9
click at [591, 362] on div ".deletable-edge-delete-btn { width: 20px; height: 20px; border: 0px solid #ffff…" at bounding box center [535, 298] width 506 height 464
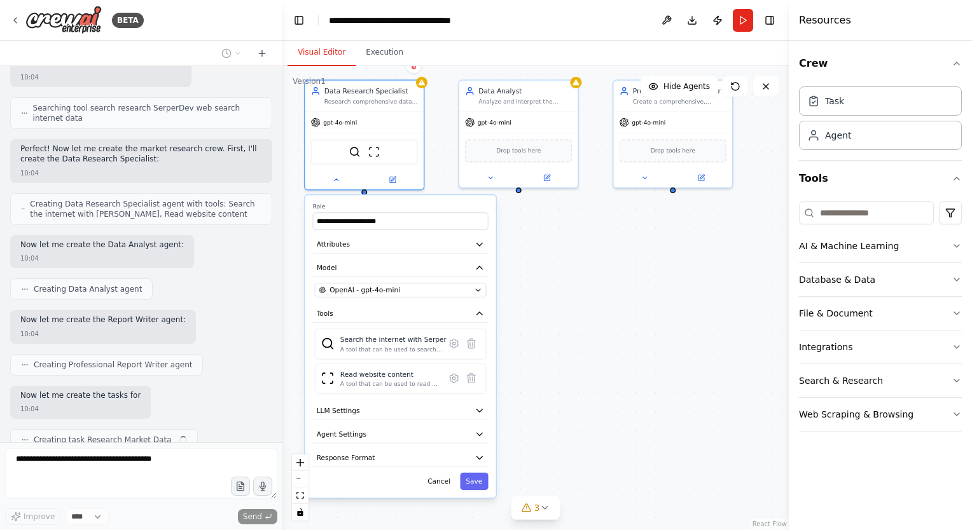
scroll to position [2093, 0]
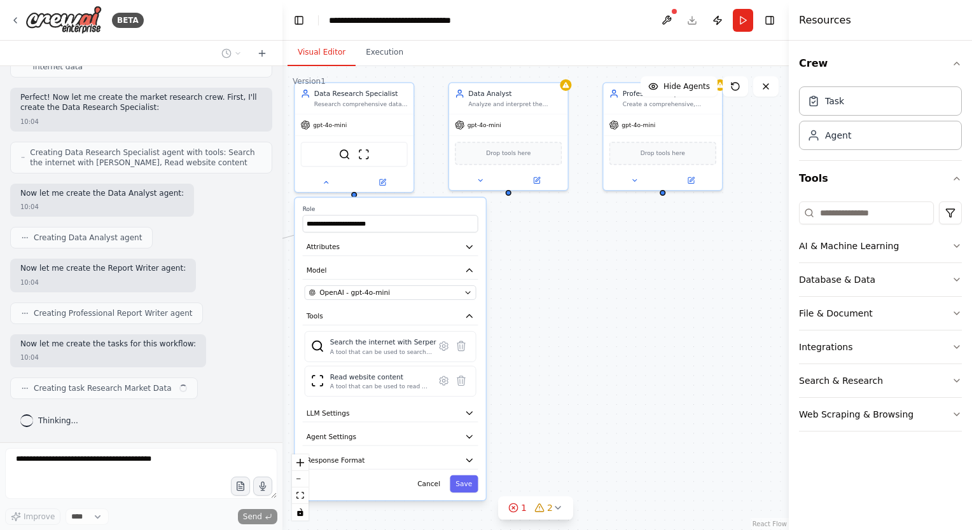
drag, startPoint x: 659, startPoint y: 424, endPoint x: 639, endPoint y: 424, distance: 20.4
click at [639, 424] on div ".deletable-edge-delete-btn { width: 20px; height: 20px; border: 0px solid #ffff…" at bounding box center [535, 298] width 506 height 464
click at [478, 179] on icon at bounding box center [480, 179] width 8 height 8
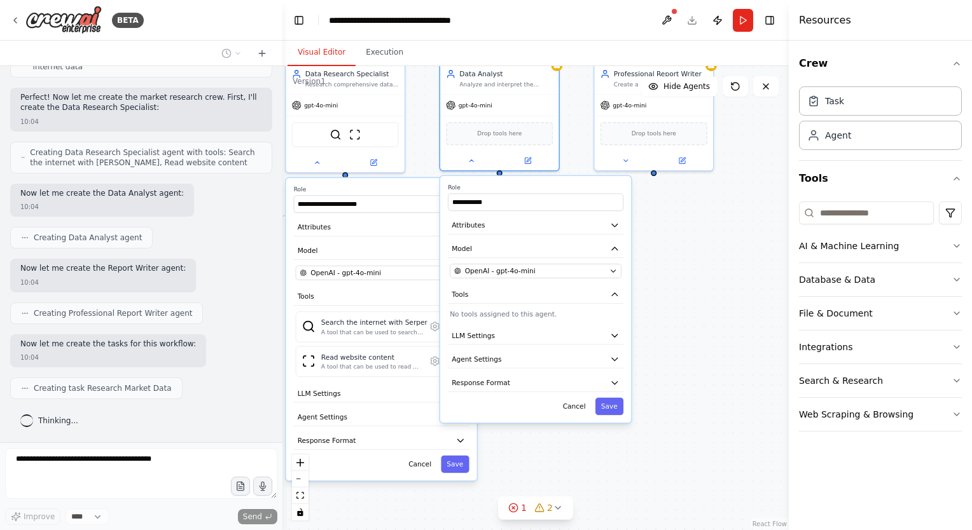
drag, startPoint x: 710, startPoint y: 427, endPoint x: 696, endPoint y: 401, distance: 30.2
click at [696, 401] on div ".deletable-edge-delete-btn { width: 20px; height: 20px; border: 0px solid #ffff…" at bounding box center [535, 298] width 506 height 464
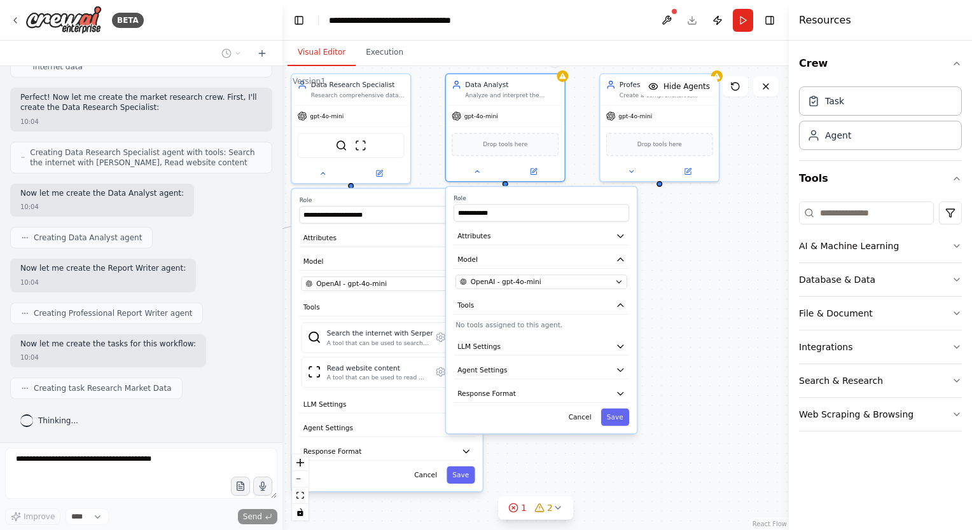
drag, startPoint x: 723, startPoint y: 286, endPoint x: 735, endPoint y: 296, distance: 14.9
click at [735, 296] on div ".deletable-edge-delete-btn { width: 20px; height: 20px; border: 0px solid #ffff…" at bounding box center [535, 298] width 506 height 464
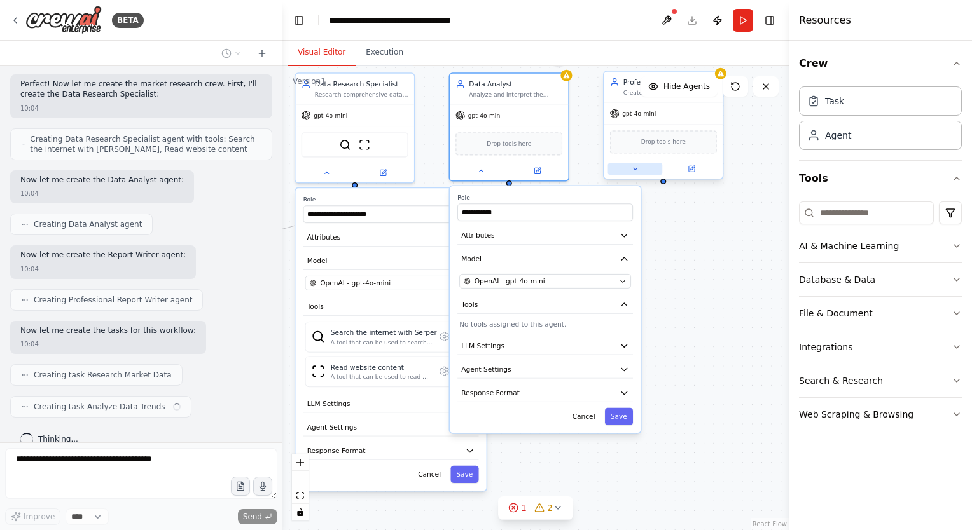
scroll to position [2124, 0]
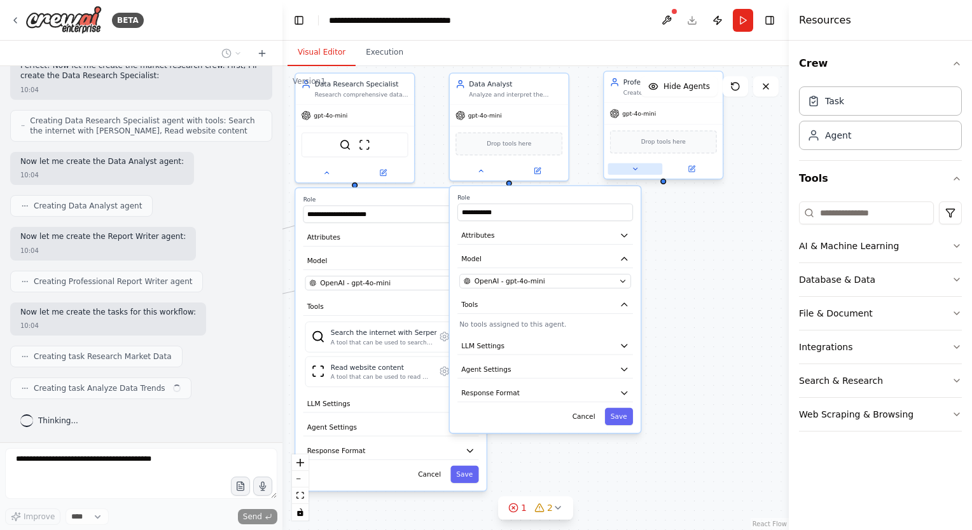
click at [636, 165] on icon at bounding box center [635, 169] width 8 height 8
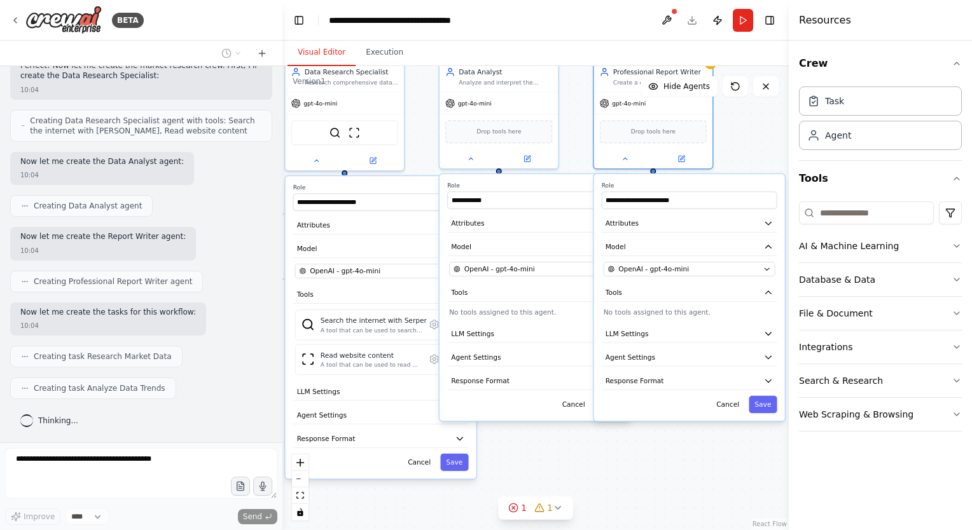
drag, startPoint x: 628, startPoint y: 471, endPoint x: 623, endPoint y: 460, distance: 11.9
click at [623, 460] on div ".deletable-edge-delete-btn { width: 20px; height: 20px; border: 0px solid #ffff…" at bounding box center [535, 298] width 506 height 464
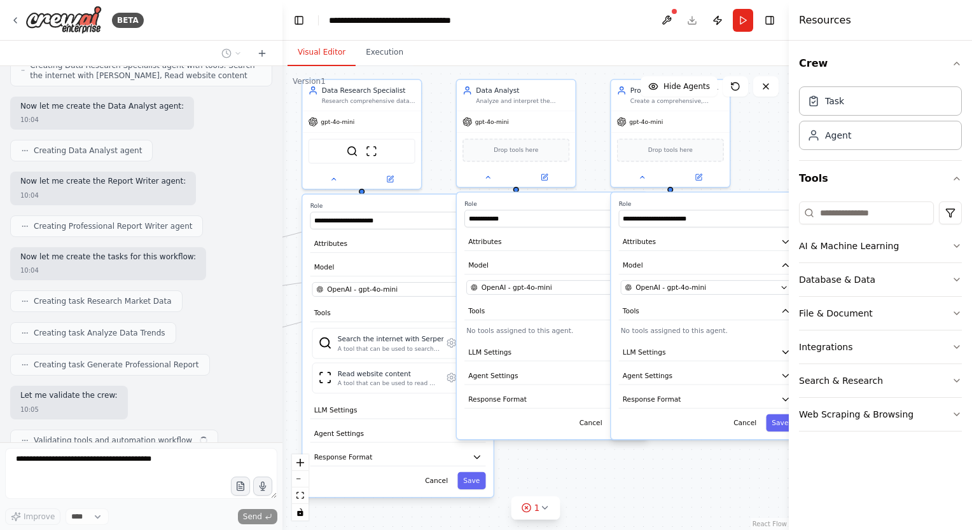
scroll to position [2231, 0]
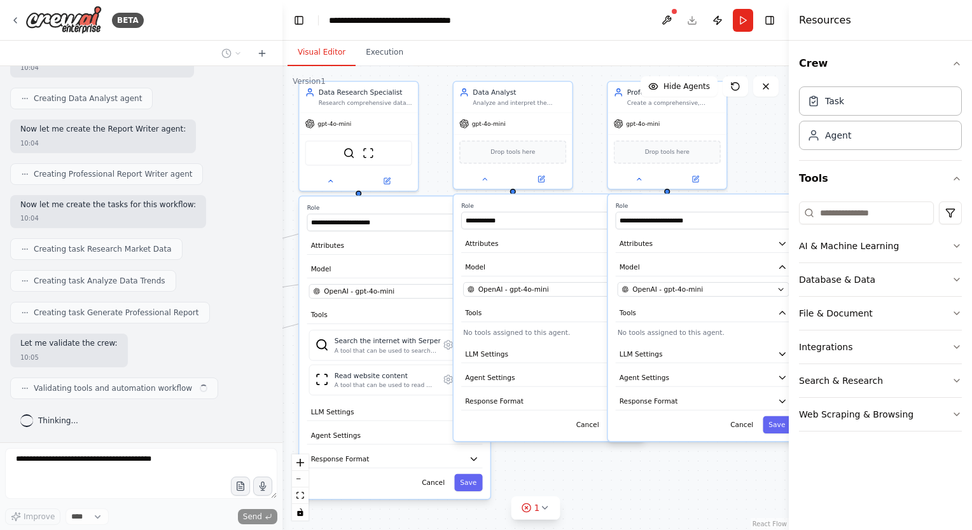
drag, startPoint x: 618, startPoint y: 466, endPoint x: 632, endPoint y: 487, distance: 24.7
click at [632, 487] on div ".deletable-edge-delete-btn { width: 20px; height: 20px; border: 0px solid #ffff…" at bounding box center [535, 298] width 506 height 464
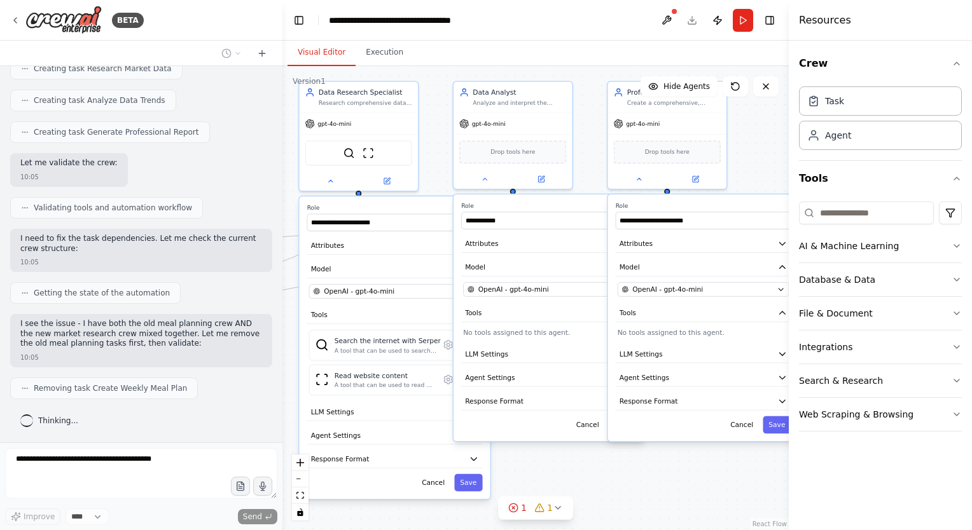
scroll to position [2443, 0]
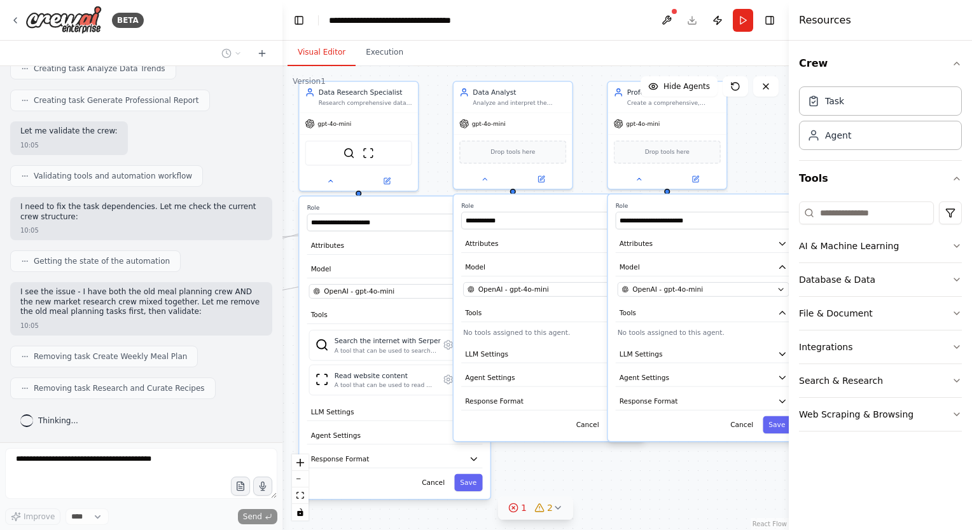
click at [557, 508] on icon at bounding box center [558, 508] width 10 height 10
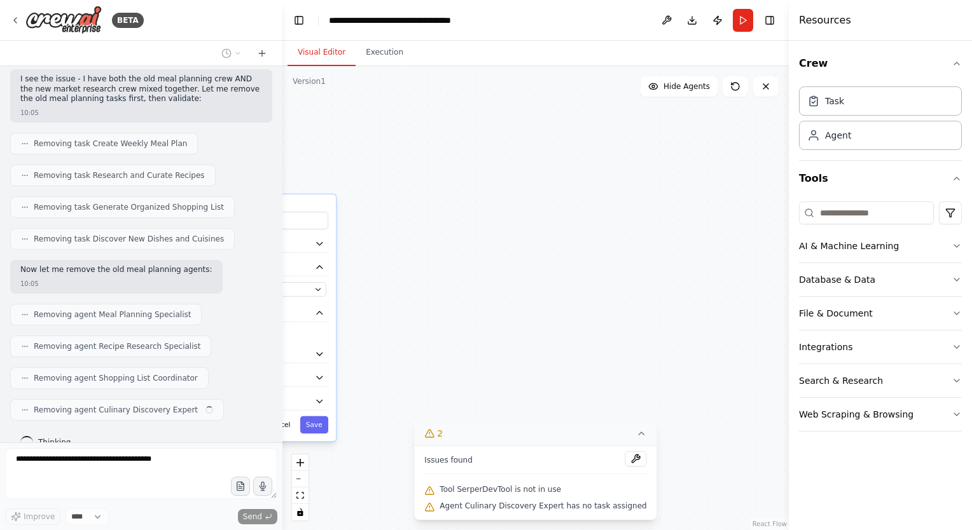
scroll to position [2676, 0]
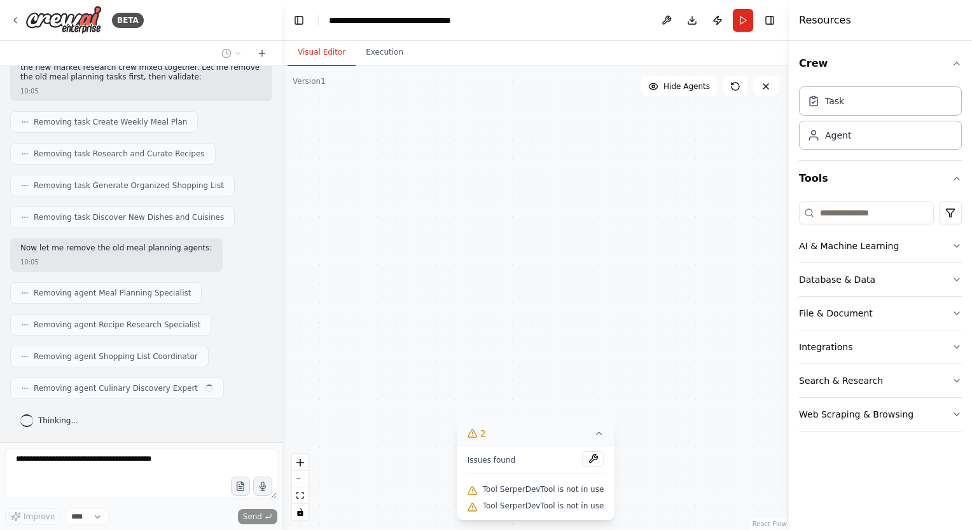
drag, startPoint x: 709, startPoint y: 408, endPoint x: 697, endPoint y: 394, distance: 18.0
click at [697, 394] on div ".deletable-edge-delete-btn { width: 20px; height: 20px; border: 0px solid #ffff…" at bounding box center [535, 298] width 506 height 464
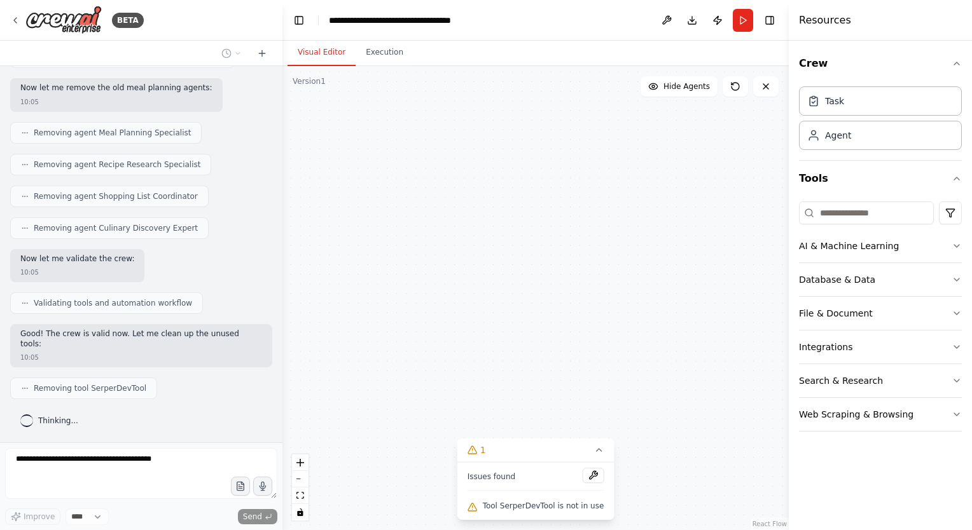
scroll to position [2858, 0]
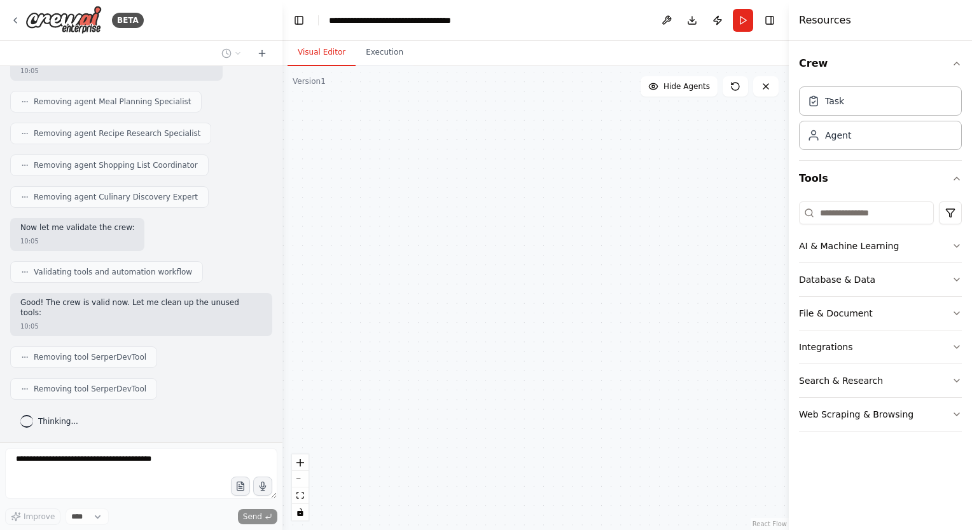
drag, startPoint x: 543, startPoint y: 378, endPoint x: 631, endPoint y: 308, distance: 112.2
click at [633, 307] on div ".deletable-edge-delete-btn { width: 20px; height: 20px; border: 0px solid #ffff…" at bounding box center [535, 298] width 506 height 464
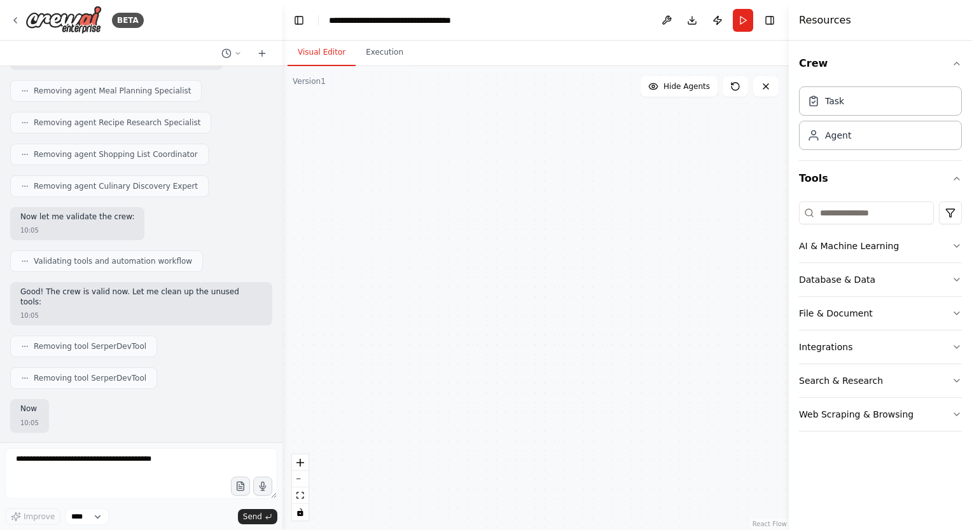
scroll to position [2944, 0]
drag, startPoint x: 504, startPoint y: 403, endPoint x: 593, endPoint y: 432, distance: 93.7
click at [593, 432] on div ".deletable-edge-delete-btn { width: 20px; height: 20px; border: 0px solid #ffff…" at bounding box center [535, 298] width 506 height 464
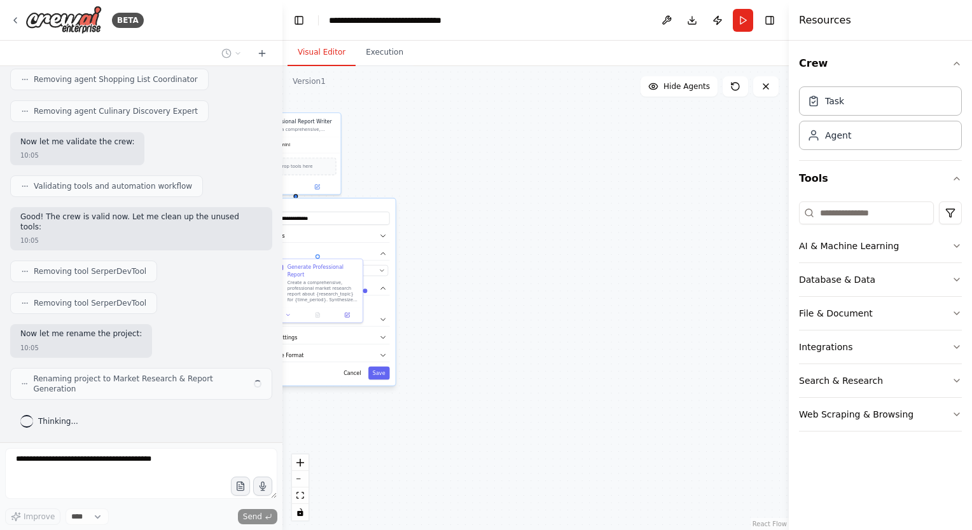
scroll to position [2933, 0]
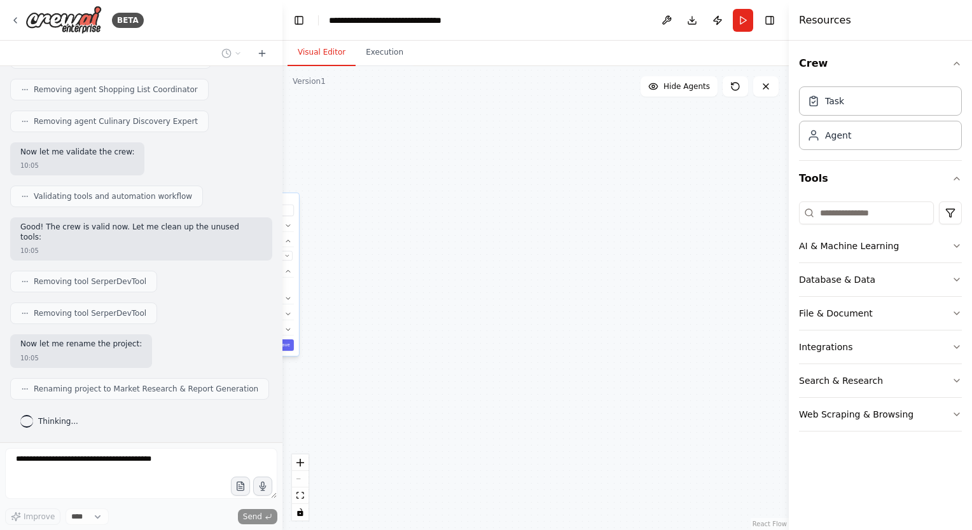
drag, startPoint x: 617, startPoint y: 421, endPoint x: 501, endPoint y: 393, distance: 119.1
click at [501, 393] on div ".deletable-edge-delete-btn { width: 20px; height: 20px; border: 0px solid #ffff…" at bounding box center [535, 298] width 506 height 464
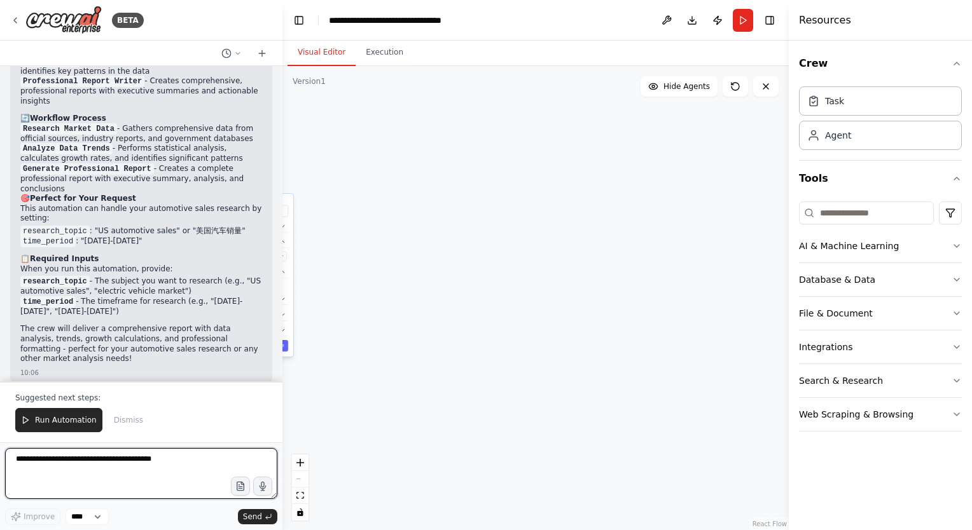
scroll to position [3377, 0]
